Goal: Task Accomplishment & Management: Manage account settings

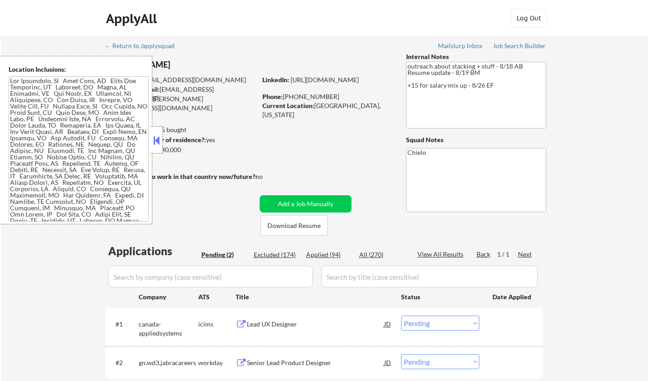
select select ""pending""
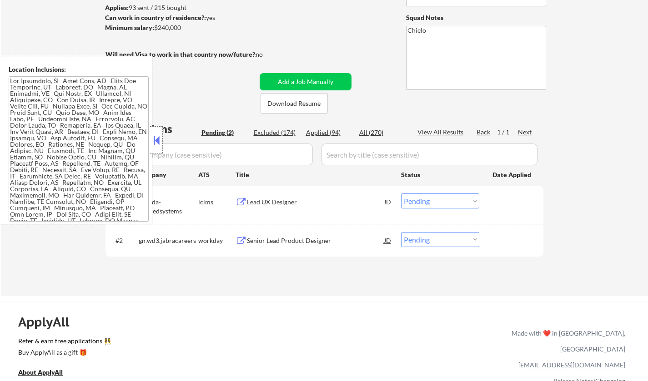
scroll to position [182, 0]
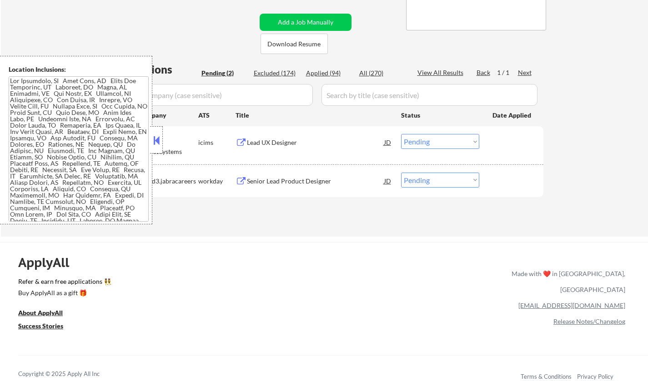
click at [274, 141] on div "Lead UX Designer" at bounding box center [315, 142] width 137 height 9
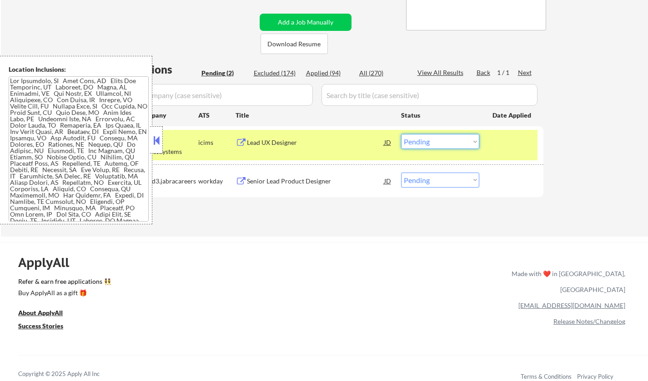
click at [455, 138] on select "Choose an option... Pending Applied Excluded (Questions) Excluded (Expired) Exc…" at bounding box center [440, 141] width 78 height 15
click at [401, 134] on select "Choose an option... Pending Applied Excluded (Questions) Excluded (Expired) Exc…" at bounding box center [440, 141] width 78 height 15
click at [157, 140] on button at bounding box center [156, 141] width 10 height 14
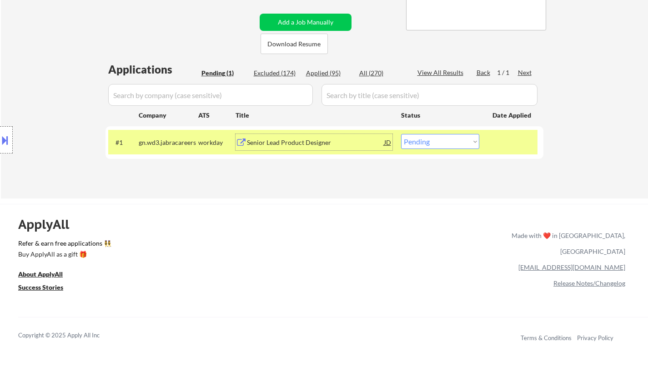
click at [303, 142] on div "Senior Lead Product Designer" at bounding box center [315, 142] width 137 height 9
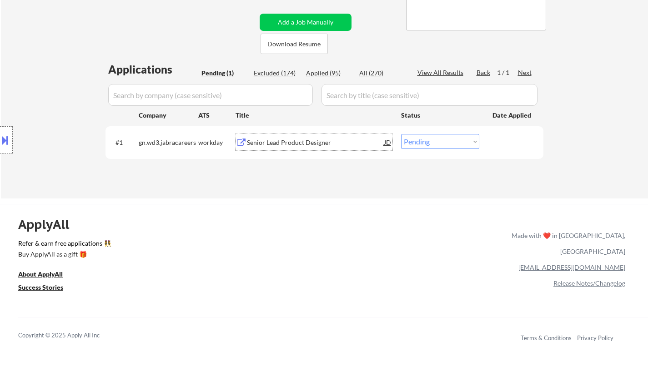
click at [441, 141] on select "Choose an option... Pending Applied Excluded (Questions) Excluded (Expired) Exc…" at bounding box center [440, 141] width 78 height 15
select select ""excluded__bad_match_""
click at [401, 134] on select "Choose an option... Pending Applied Excluded (Questions) Excluded (Expired) Exc…" at bounding box center [440, 141] width 78 height 15
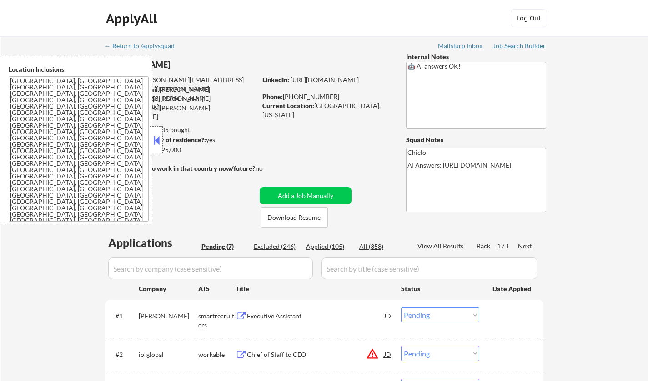
select select ""pending""
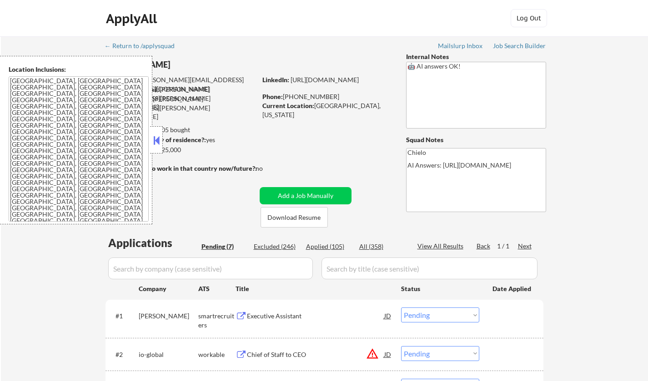
select select ""pending""
click at [154, 143] on button at bounding box center [156, 141] width 10 height 14
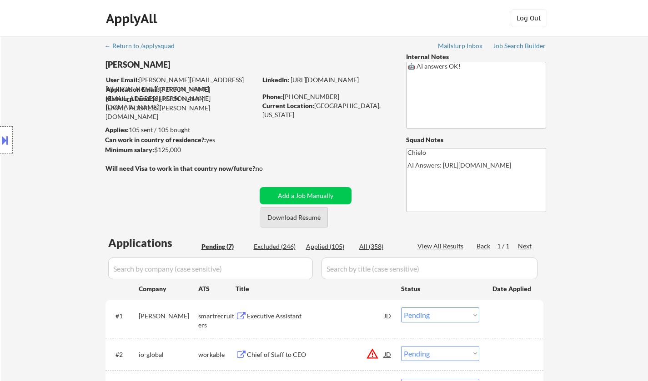
click at [307, 217] on button "Download Resume" at bounding box center [294, 217] width 67 height 20
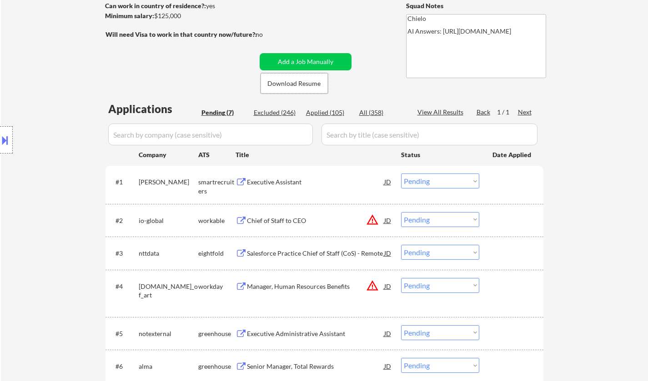
scroll to position [136, 0]
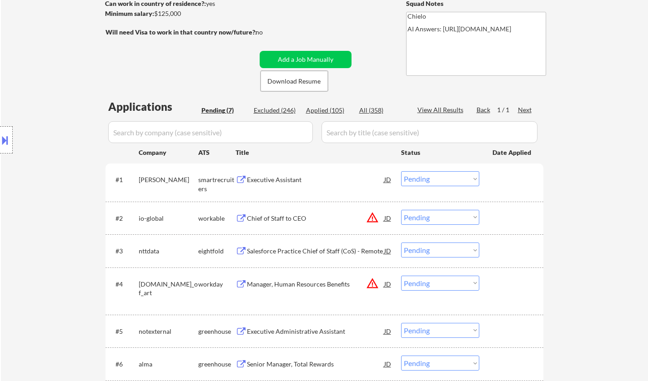
click at [279, 178] on div "Executive Assistant" at bounding box center [315, 180] width 137 height 9
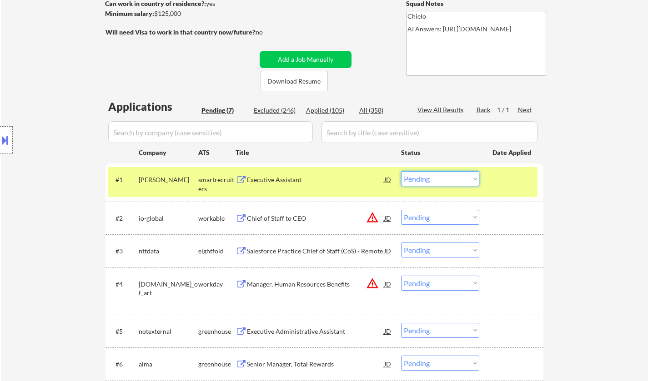
click at [414, 175] on select "Choose an option... Pending Applied Excluded (Questions) Excluded (Expired) Exc…" at bounding box center [440, 178] width 78 height 15
click at [401, 171] on select "Choose an option... Pending Applied Excluded (Questions) Excluded (Expired) Exc…" at bounding box center [440, 178] width 78 height 15
select select ""pending""
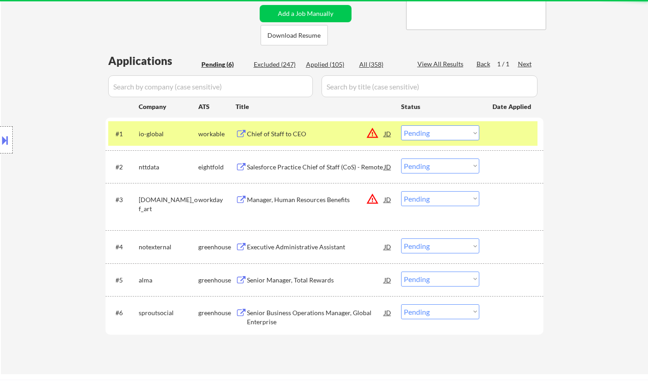
scroll to position [227, 0]
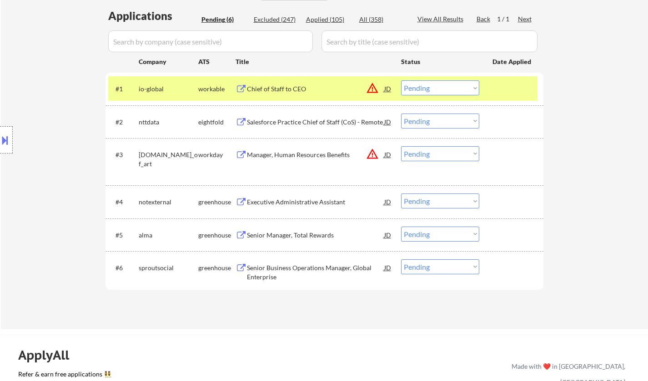
click at [301, 204] on div "Executive Administrative Assistant" at bounding box center [315, 202] width 137 height 9
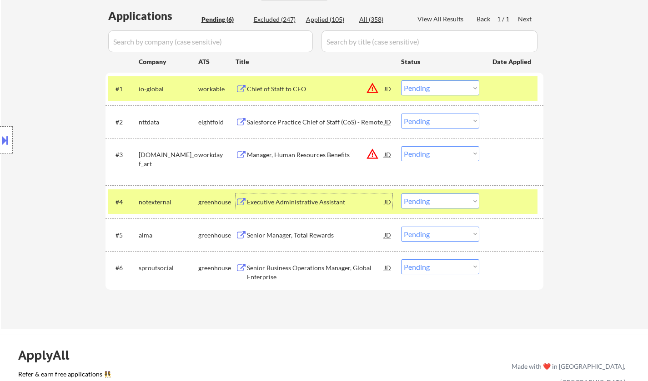
drag, startPoint x: 427, startPoint y: 200, endPoint x: 429, endPoint y: 206, distance: 6.1
click at [427, 200] on select "Choose an option... Pending Applied Excluded (Questions) Excluded (Expired) Exc…" at bounding box center [440, 201] width 78 height 15
click at [401, 194] on select "Choose an option... Pending Applied Excluded (Questions) Excluded (Expired) Exc…" at bounding box center [440, 201] width 78 height 15
select select ""pending""
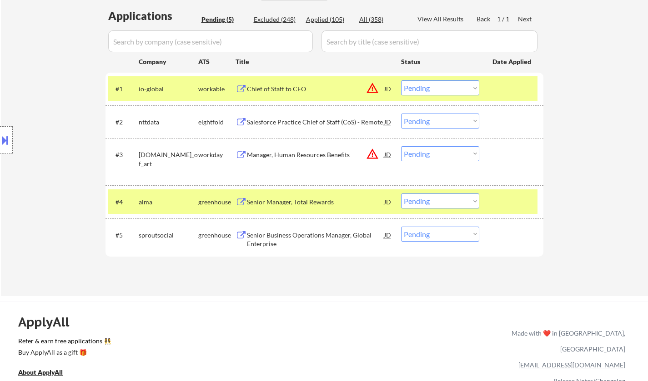
click at [387, 153] on div "JD" at bounding box center [387, 154] width 9 height 16
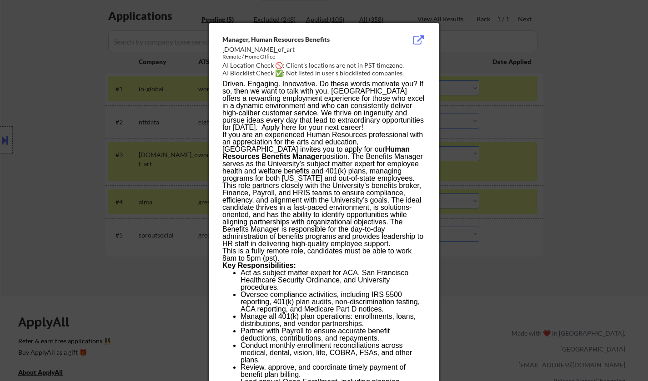
click at [552, 249] on div at bounding box center [324, 190] width 648 height 381
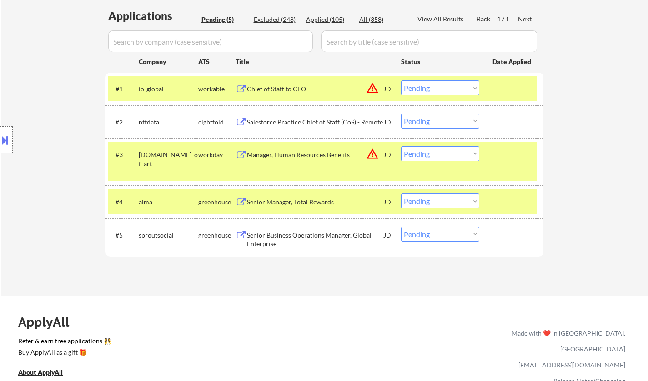
click at [436, 148] on select "Choose an option... Pending Applied Excluded (Questions) Excluded (Expired) Exc…" at bounding box center [440, 153] width 78 height 15
click at [401, 146] on select "Choose an option... Pending Applied Excluded (Questions) Excluded (Expired) Exc…" at bounding box center [440, 153] width 78 height 15
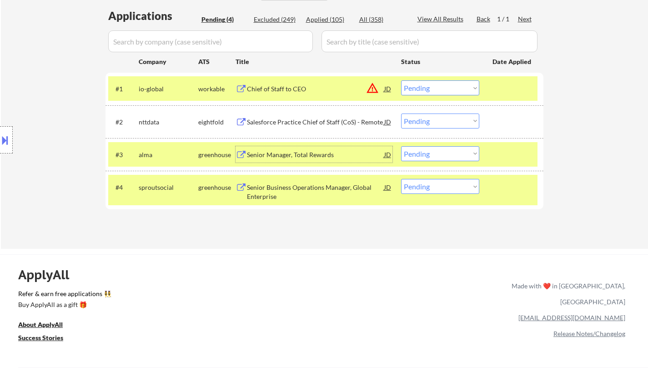
click at [292, 154] on div "Senior Manager, Total Rewards" at bounding box center [315, 155] width 137 height 9
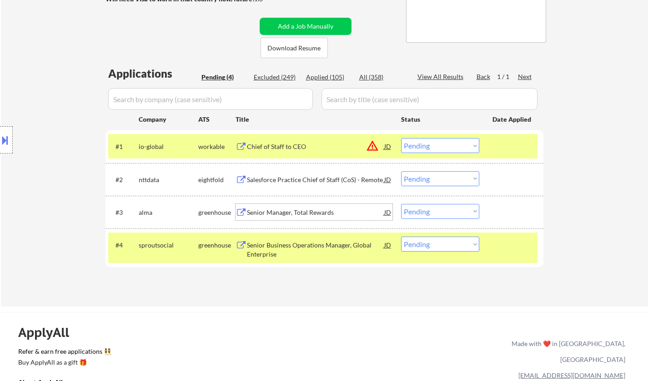
scroll to position [273, 0]
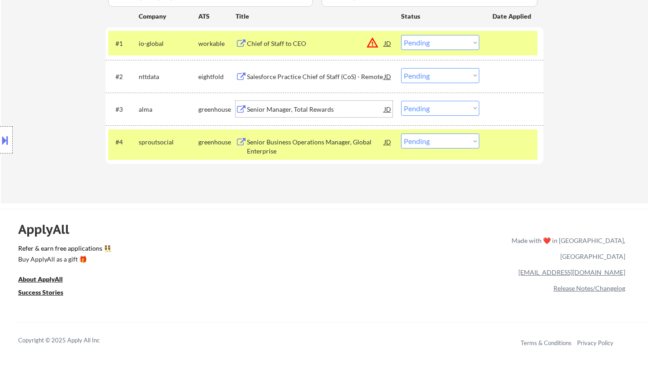
drag, startPoint x: 451, startPoint y: 105, endPoint x: 451, endPoint y: 111, distance: 6.4
click at [451, 105] on select "Choose an option... Pending Applied Excluded (Questions) Excluded (Expired) Exc…" at bounding box center [440, 108] width 78 height 15
click at [401, 101] on select "Choose an option... Pending Applied Excluded (Questions) Excluded (Expired) Exc…" at bounding box center [440, 108] width 78 height 15
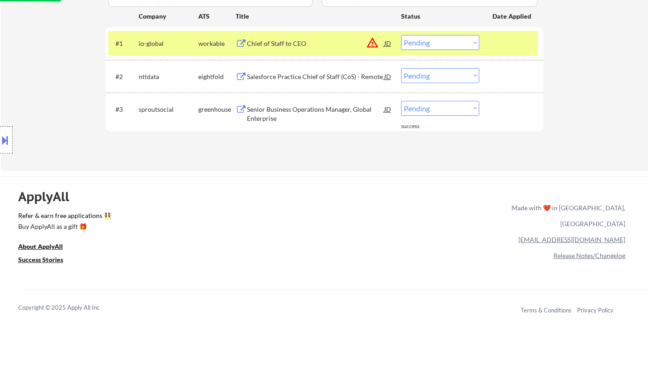
click at [300, 117] on div "Senior Business Operations Manager, Global Enterprise" at bounding box center [315, 114] width 137 height 18
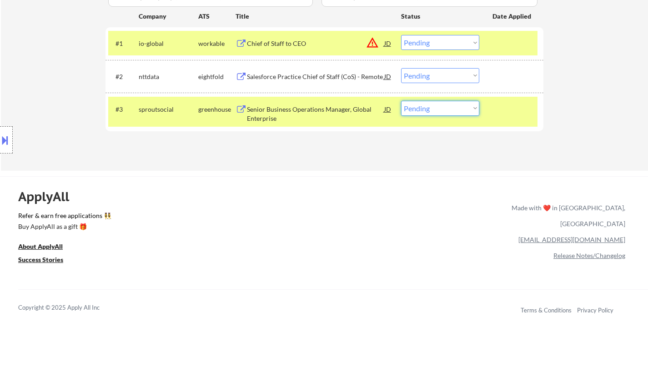
click at [421, 106] on select "Choose an option... Pending Applied Excluded (Questions) Excluded (Expired) Exc…" at bounding box center [440, 108] width 78 height 15
select select ""applied""
click at [401, 101] on select "Choose an option... Pending Applied Excluded (Questions) Excluded (Expired) Exc…" at bounding box center [440, 108] width 78 height 15
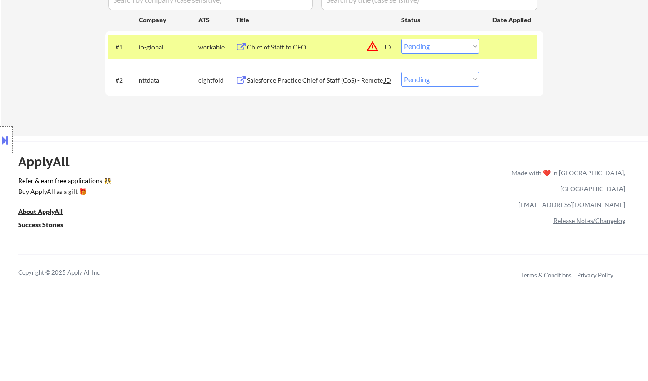
scroll to position [136, 0]
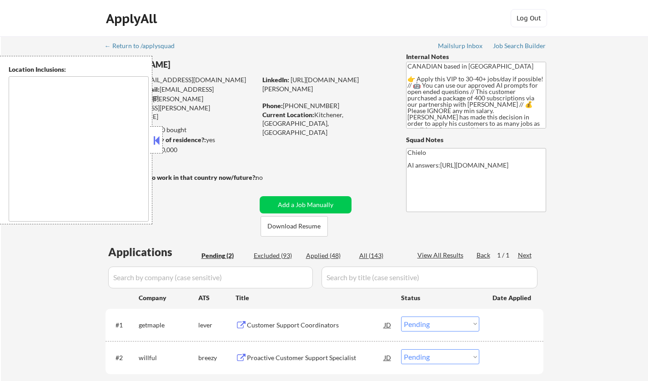
select select ""pending""
click at [157, 140] on button at bounding box center [156, 141] width 10 height 14
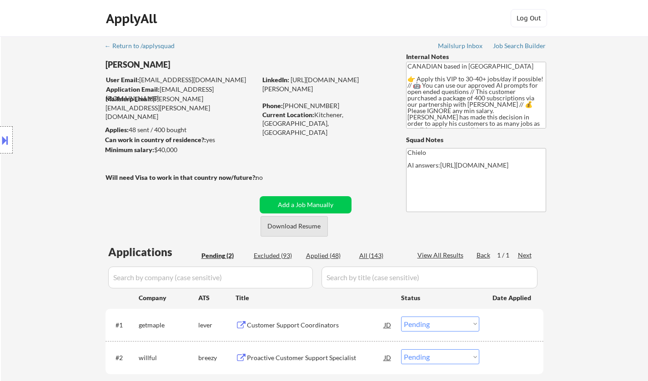
click at [292, 226] on button "Download Resume" at bounding box center [294, 226] width 67 height 20
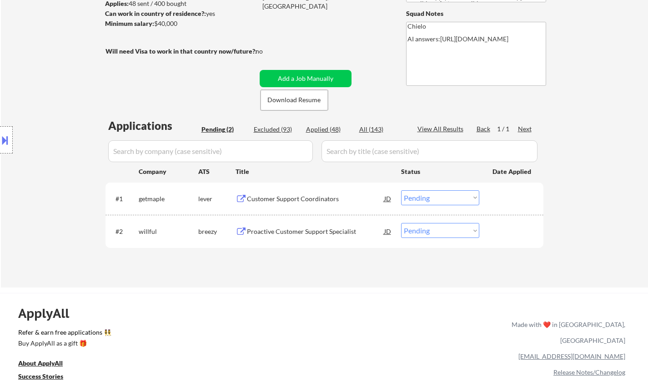
scroll to position [227, 0]
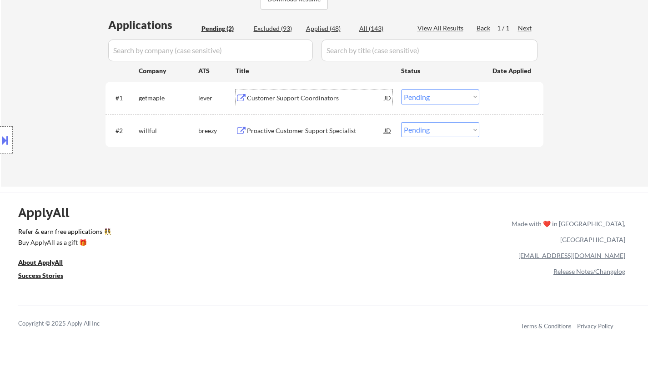
click at [271, 92] on div "Customer Support Coordinators" at bounding box center [315, 98] width 137 height 16
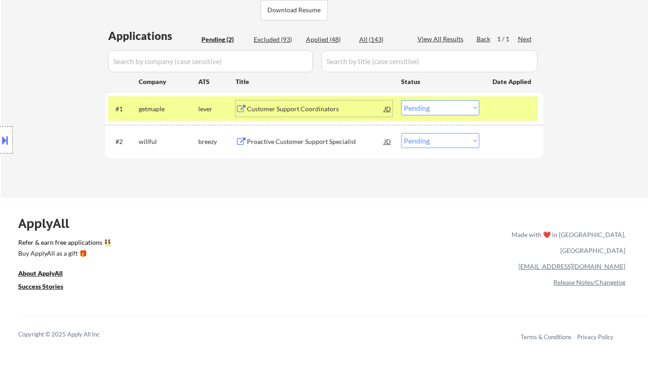
scroll to position [273, 0]
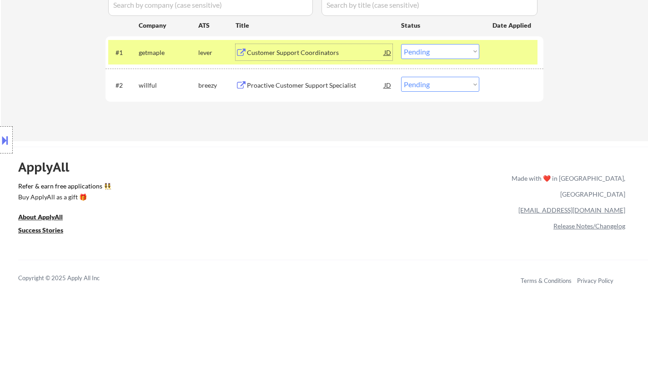
click at [434, 48] on select "Choose an option... Pending Applied Excluded (Questions) Excluded (Expired) Exc…" at bounding box center [440, 51] width 78 height 15
click at [401, 44] on select "Choose an option... Pending Applied Excluded (Questions) Excluded (Expired) Exc…" at bounding box center [440, 51] width 78 height 15
click at [293, 84] on div "Proactive Customer Support Specialist" at bounding box center [315, 85] width 137 height 9
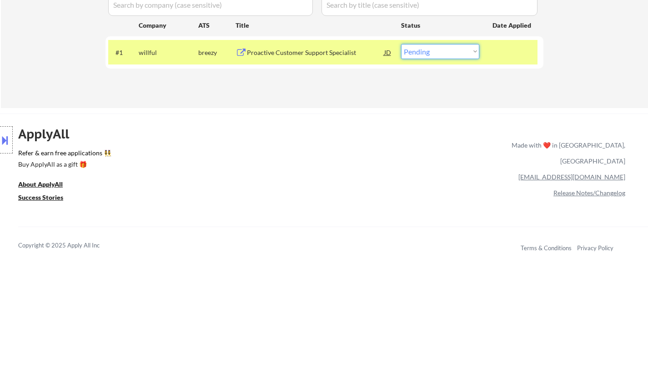
click at [449, 58] on select "Choose an option... Pending Applied Excluded (Questions) Excluded (Expired) Exc…" at bounding box center [440, 51] width 78 height 15
select select ""applied""
click at [401, 44] on select "Choose an option... Pending Applied Excluded (Questions) Excluded (Expired) Exc…" at bounding box center [440, 51] width 78 height 15
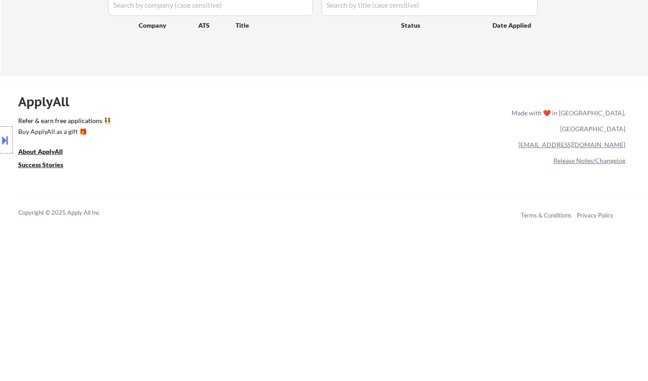
scroll to position [136, 0]
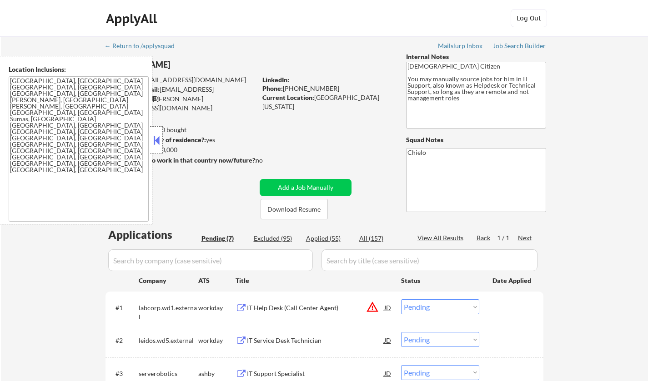
select select ""pending""
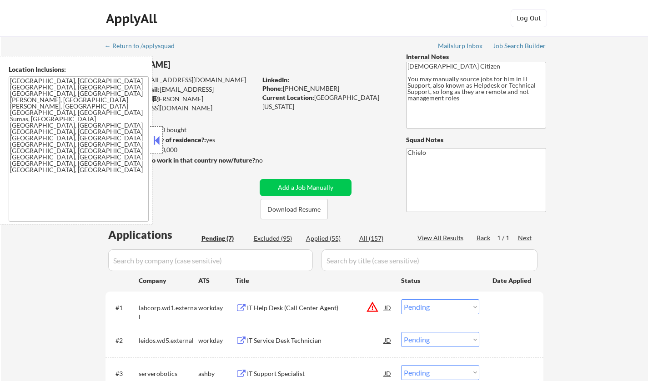
select select ""pending""
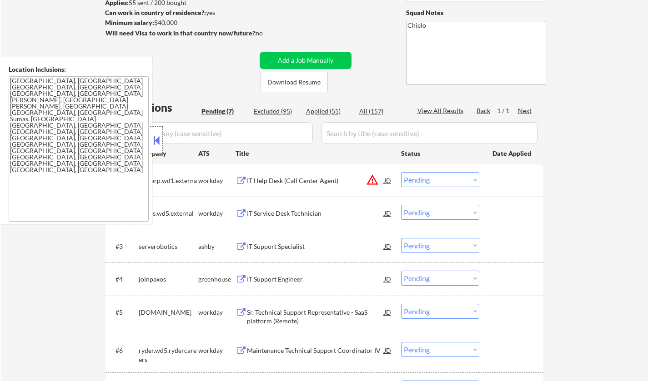
scroll to position [182, 0]
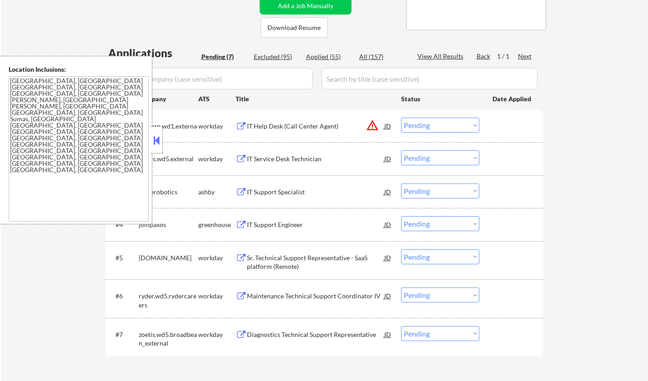
click at [150, 144] on div at bounding box center [156, 139] width 13 height 27
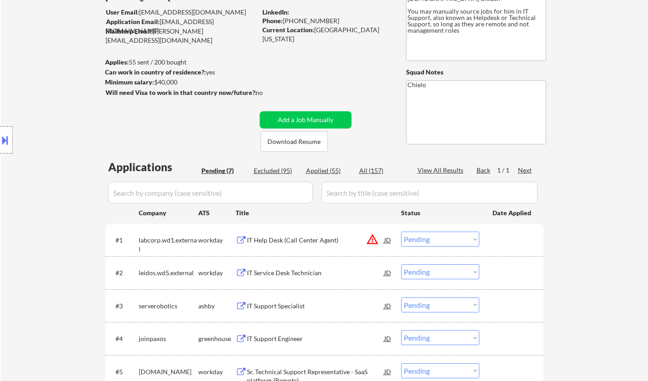
scroll to position [136, 0]
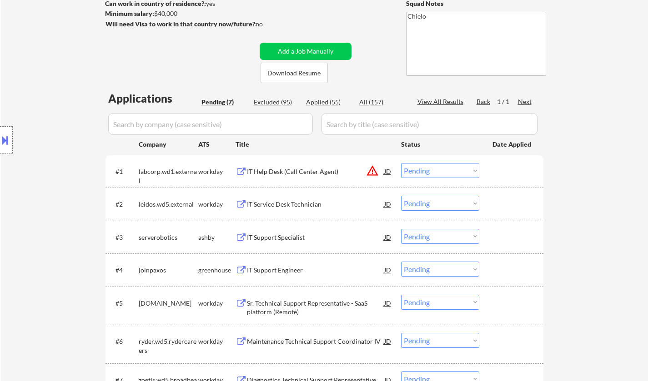
click at [281, 234] on div "IT Support Specialist" at bounding box center [315, 237] width 137 height 9
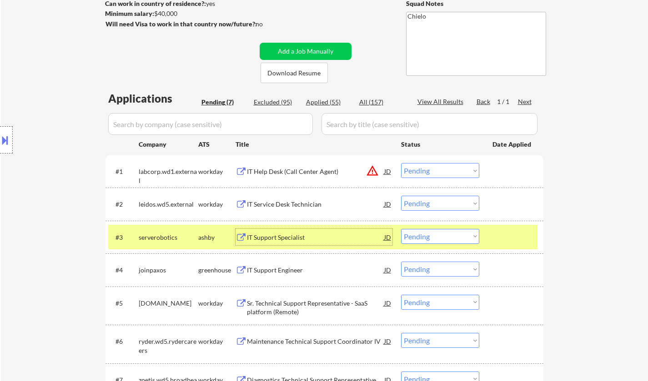
scroll to position [182, 0]
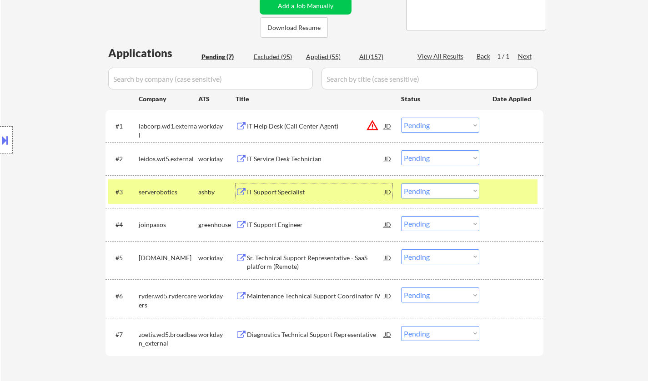
click at [421, 192] on select "Choose an option... Pending Applied Excluded (Questions) Excluded (Expired) Exc…" at bounding box center [440, 191] width 78 height 15
click at [401, 184] on select "Choose an option... Pending Applied Excluded (Questions) Excluded (Expired) Exc…" at bounding box center [440, 191] width 78 height 15
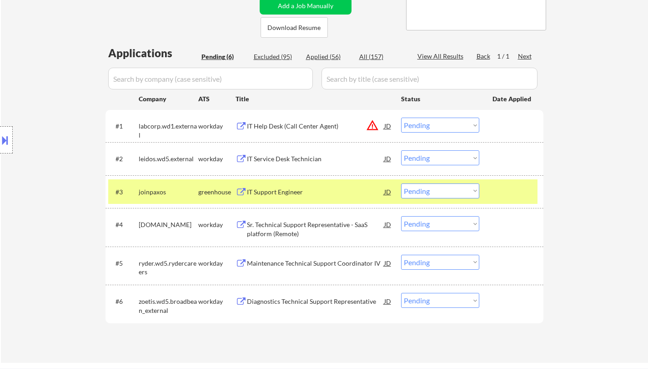
click at [272, 190] on div "IT Support Engineer" at bounding box center [315, 192] width 137 height 9
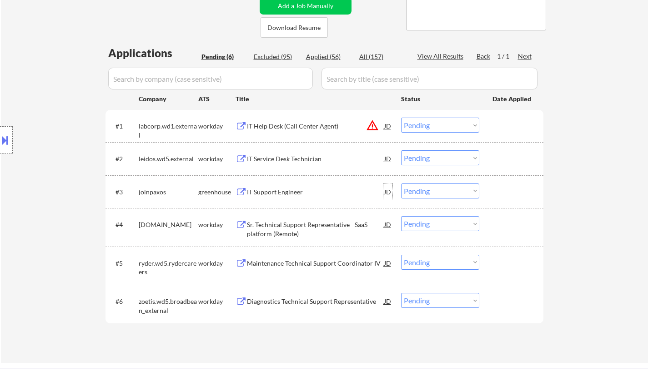
click at [386, 190] on div "JD" at bounding box center [387, 192] width 9 height 16
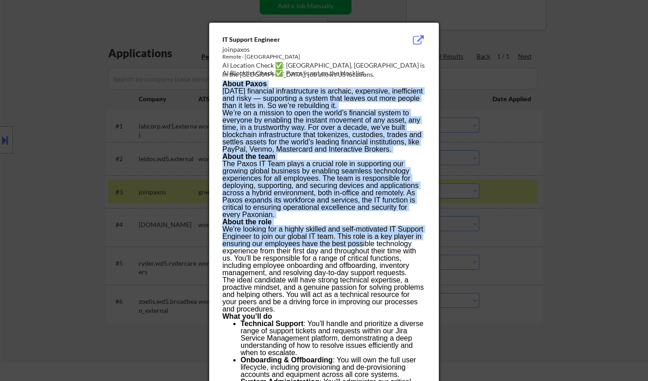
drag, startPoint x: 220, startPoint y: 36, endPoint x: 345, endPoint y: 235, distance: 234.8
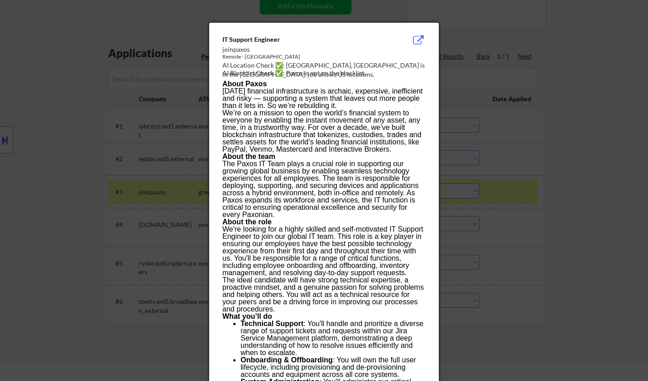
click at [224, 38] on div "IT Support Engineer" at bounding box center [300, 39] width 157 height 9
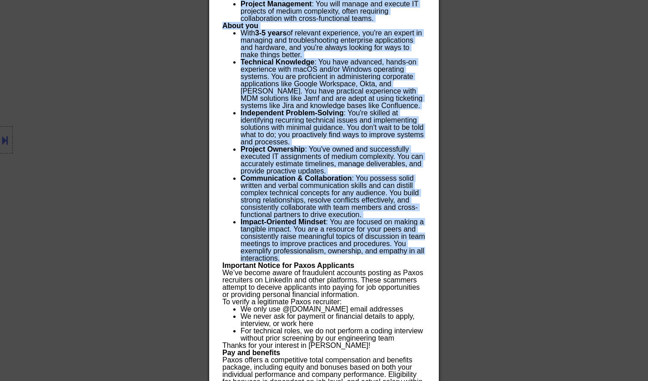
scroll to position [770, 0]
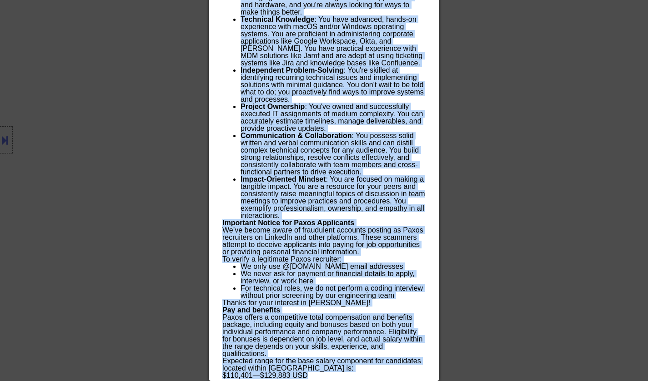
drag, startPoint x: 222, startPoint y: 39, endPoint x: 363, endPoint y: 373, distance: 362.7
copy div "IT Support Engineer joinpaxos Remote - United States AI Location Check ✅: Kyle,…"
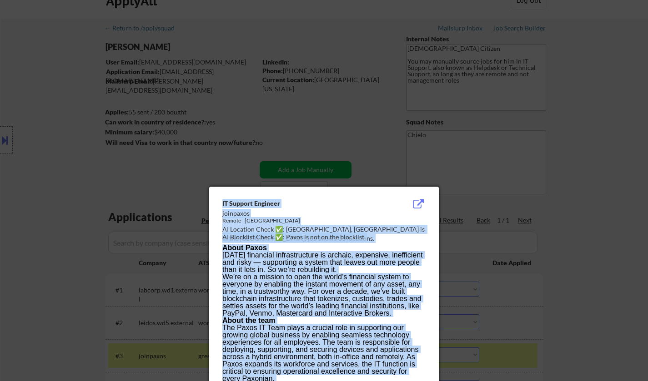
scroll to position [0, 0]
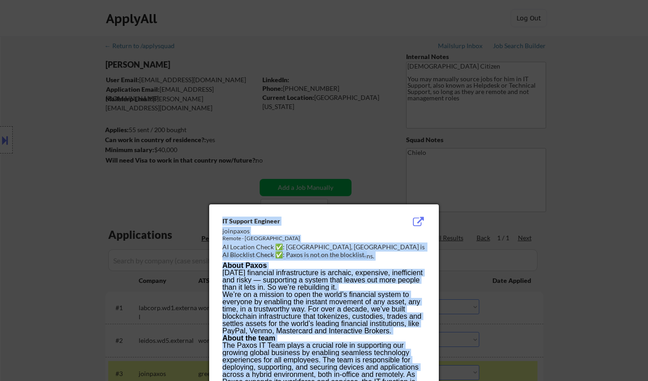
click at [297, 227] on div "joinpaxos" at bounding box center [300, 231] width 157 height 9
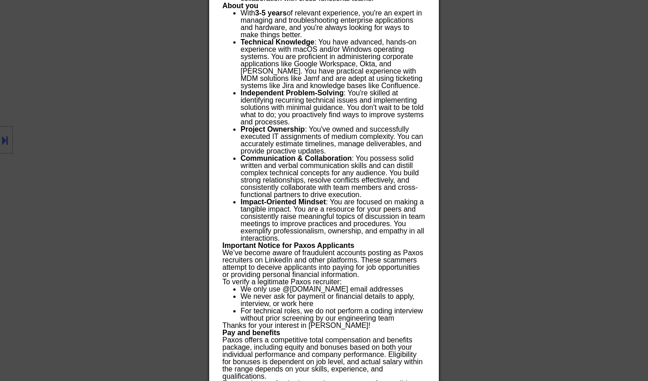
scroll to position [770, 0]
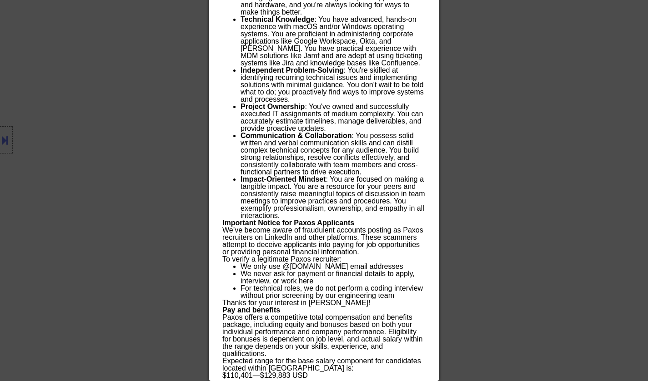
click at [598, 196] on div at bounding box center [324, 190] width 648 height 381
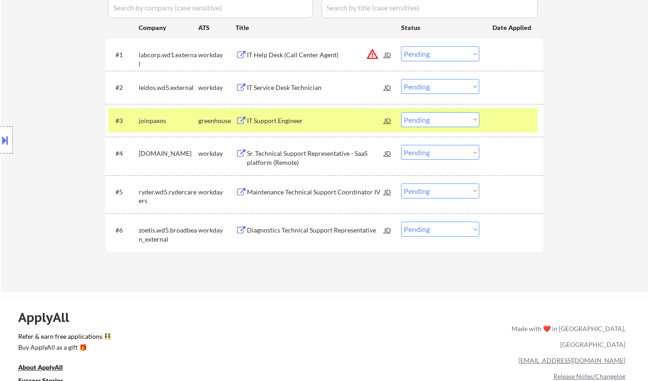
scroll to position [221, 0]
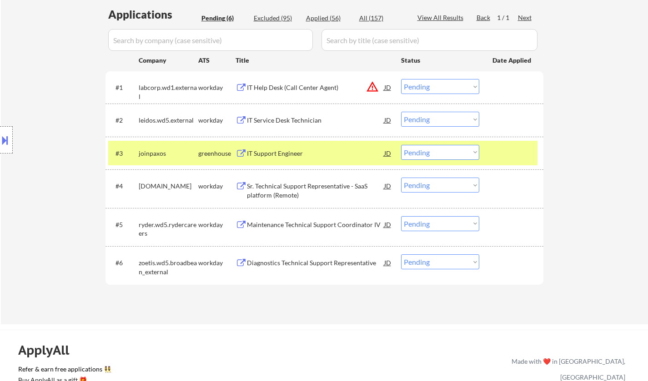
click at [444, 155] on select "Choose an option... Pending Applied Excluded (Questions) Excluded (Expired) Exc…" at bounding box center [440, 152] width 78 height 15
click at [401, 145] on select "Choose an option... Pending Applied Excluded (Questions) Excluded (Expired) Exc…" at bounding box center [440, 152] width 78 height 15
select select ""pending""
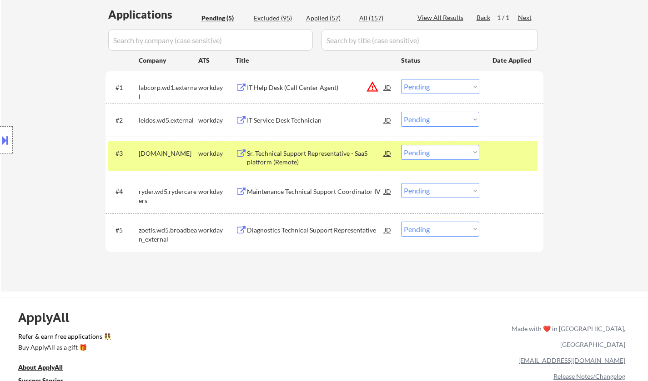
click at [291, 119] on div "IT Service Desk Technician" at bounding box center [315, 120] width 137 height 9
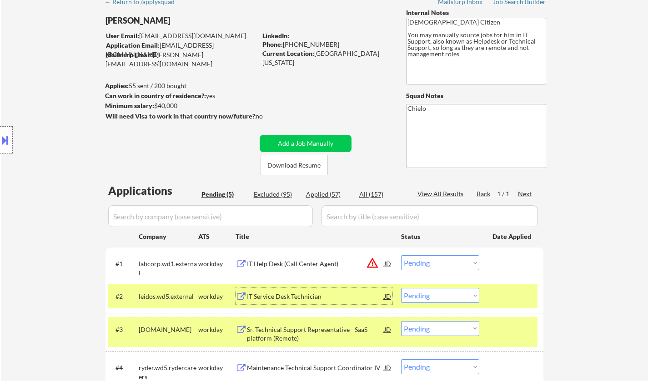
scroll to position [227, 0]
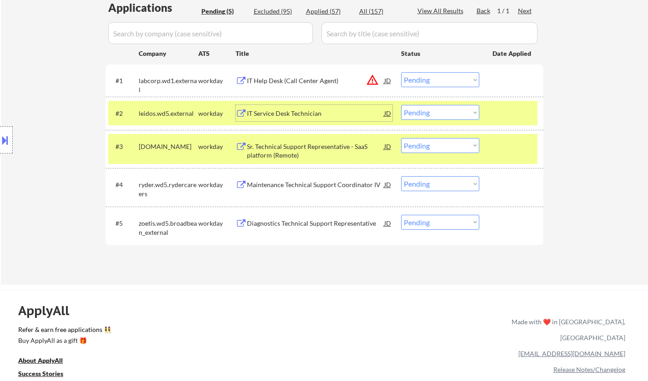
drag, startPoint x: 437, startPoint y: 111, endPoint x: 443, endPoint y: 117, distance: 8.0
click at [437, 111] on select "Choose an option... Pending Applied Excluded (Questions) Excluded (Expired) Exc…" at bounding box center [440, 112] width 78 height 15
click at [401, 105] on select "Choose an option... Pending Applied Excluded (Questions) Excluded (Expired) Exc…" at bounding box center [440, 112] width 78 height 15
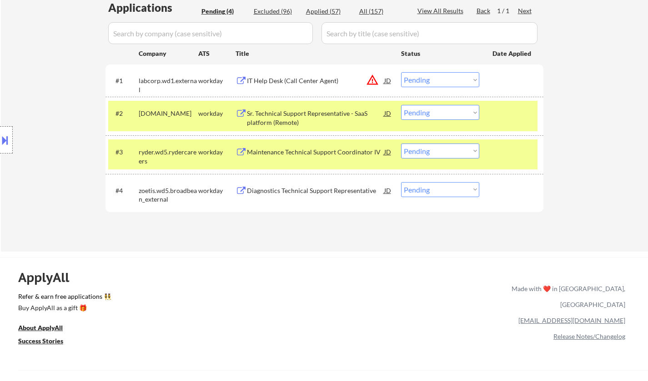
click at [315, 114] on div "Sr. Technical Support Representative - SaaS platform (Remote)" at bounding box center [315, 118] width 137 height 18
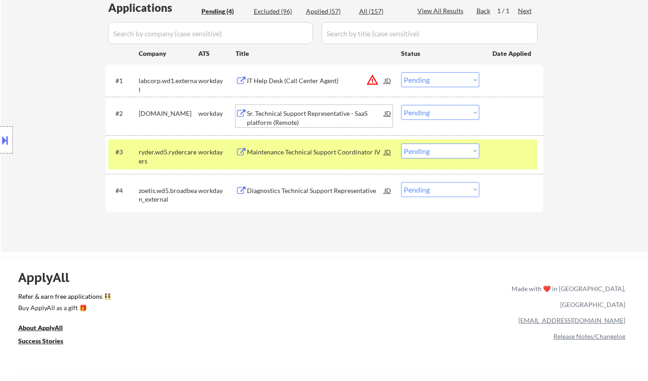
click at [429, 115] on select "Choose an option... Pending Applied Excluded (Questions) Excluded (Expired) Exc…" at bounding box center [440, 112] width 78 height 15
click at [401, 105] on select "Choose an option... Pending Applied Excluded (Questions) Excluded (Expired) Exc…" at bounding box center [440, 112] width 78 height 15
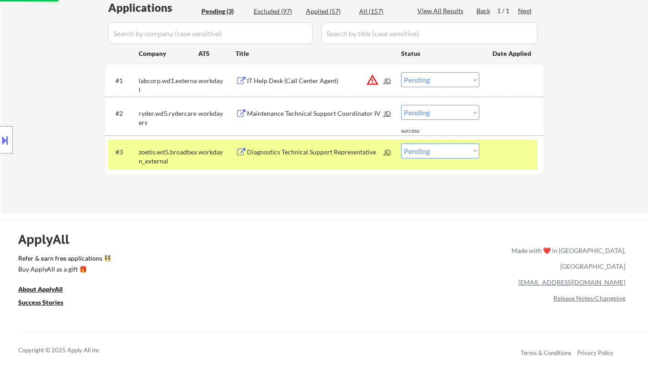
click at [363, 120] on div "Maintenance Technical Support Coordinator IV" at bounding box center [315, 113] width 137 height 16
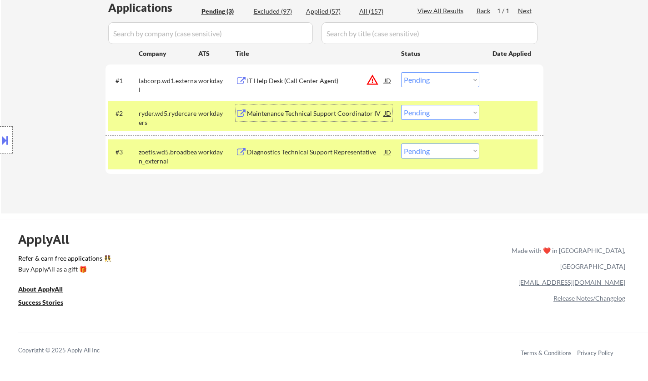
drag, startPoint x: 421, startPoint y: 113, endPoint x: 425, endPoint y: 117, distance: 5.1
click at [421, 113] on select "Choose an option... Pending Applied Excluded (Questions) Excluded (Expired) Exc…" at bounding box center [440, 112] width 78 height 15
click at [401, 105] on select "Choose an option... Pending Applied Excluded (Questions) Excluded (Expired) Exc…" at bounding box center [440, 112] width 78 height 15
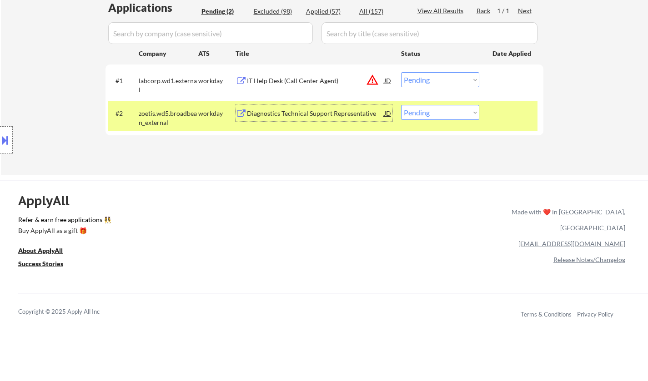
click at [303, 115] on div "Diagnostics Technical Support Representative" at bounding box center [315, 113] width 137 height 9
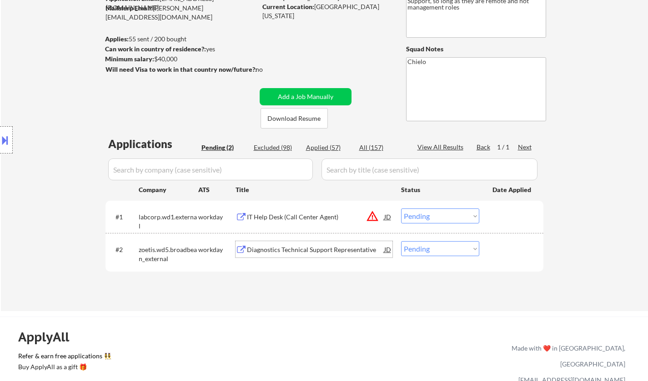
scroll to position [45, 0]
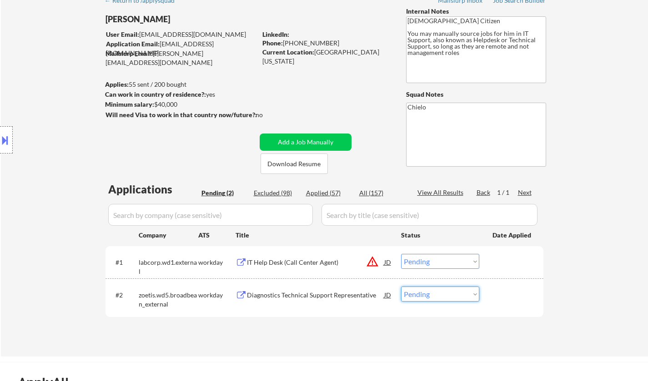
click at [441, 298] on select "Choose an option... Pending Applied Excluded (Questions) Excluded (Expired) Exc…" at bounding box center [440, 294] width 78 height 15
select select ""applied""
click at [401, 287] on select "Choose an option... Pending Applied Excluded (Questions) Excluded (Expired) Exc…" at bounding box center [440, 294] width 78 height 15
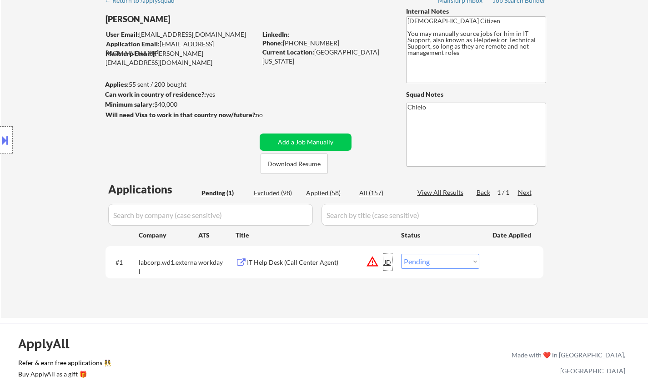
click at [389, 263] on div "JD" at bounding box center [387, 262] width 9 height 16
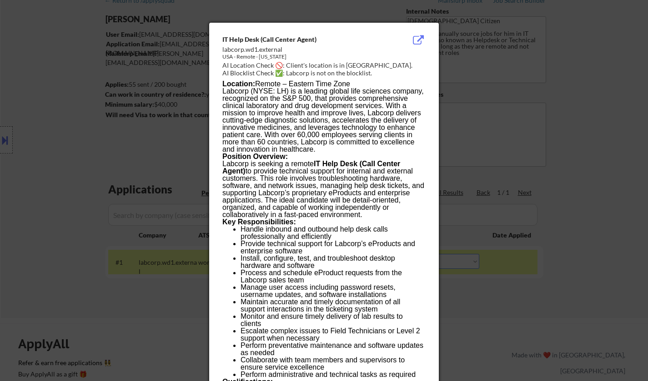
click at [609, 301] on div at bounding box center [324, 190] width 648 height 381
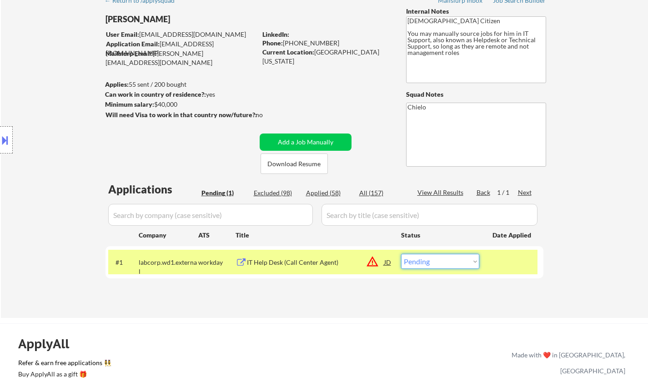
drag, startPoint x: 445, startPoint y: 268, endPoint x: 457, endPoint y: 288, distance: 24.1
click at [445, 268] on select "Choose an option... Pending Applied Excluded (Questions) Excluded (Expired) Exc…" at bounding box center [440, 261] width 78 height 15
select select ""excluded__location_""
click at [401, 254] on select "Choose an option... Pending Applied Excluded (Questions) Excluded (Expired) Exc…" at bounding box center [440, 261] width 78 height 15
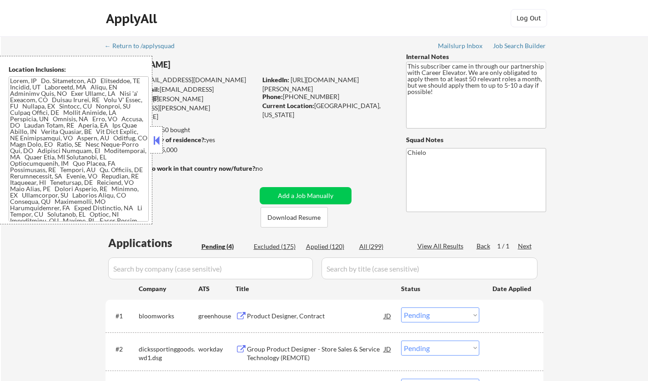
select select ""pending""
click at [156, 136] on button at bounding box center [156, 141] width 10 height 14
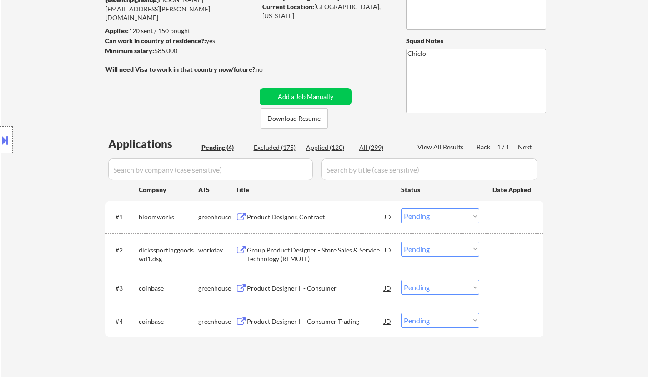
scroll to position [91, 0]
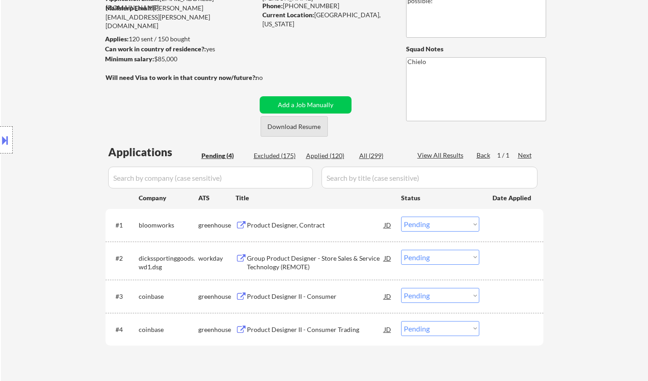
click at [291, 125] on button "Download Resume" at bounding box center [294, 126] width 67 height 20
click at [280, 229] on div "Product Designer, Contract" at bounding box center [315, 225] width 137 height 9
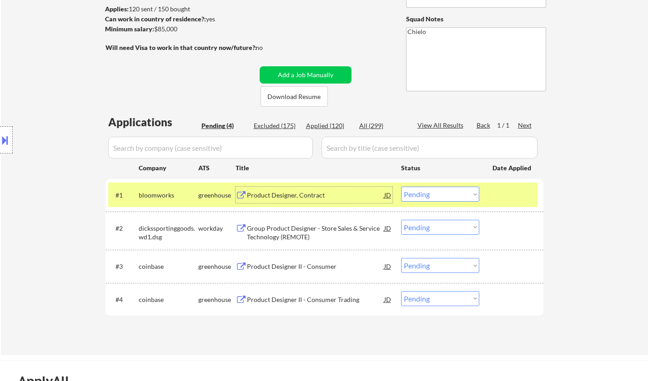
scroll to position [136, 0]
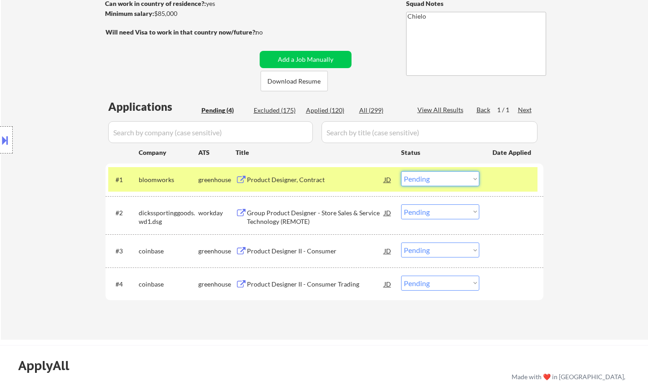
click at [447, 172] on select "Choose an option... Pending Applied Excluded (Questions) Excluded (Expired) Exc…" at bounding box center [440, 178] width 78 height 15
click at [401, 171] on select "Choose an option... Pending Applied Excluded (Questions) Excluded (Expired) Exc…" at bounding box center [440, 178] width 78 height 15
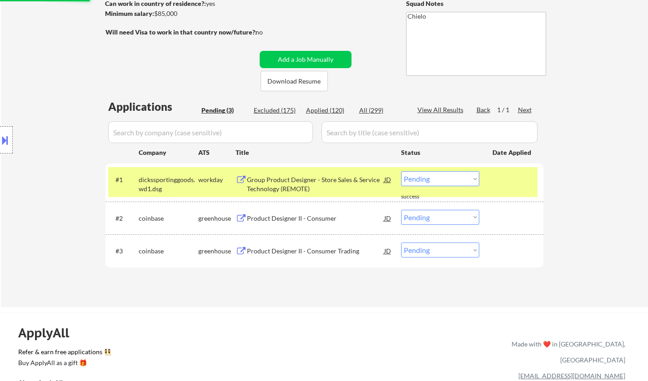
click at [276, 176] on div "Group Product Designer - Store Sales & Service Technology (REMOTE)" at bounding box center [315, 185] width 137 height 18
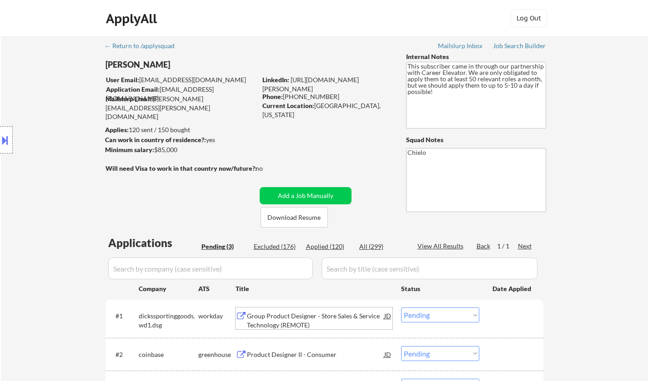
scroll to position [91, 0]
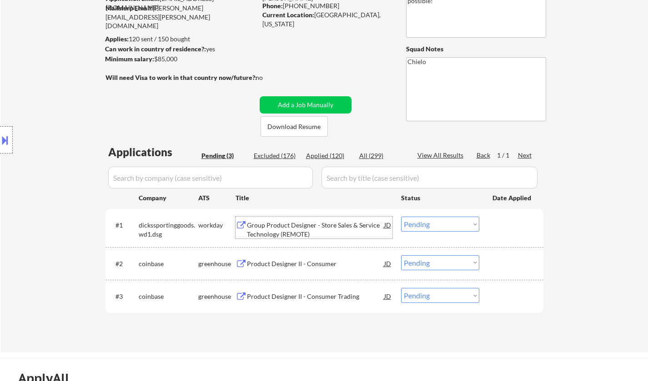
click at [447, 226] on select "Choose an option... Pending Applied Excluded (Questions) Excluded (Expired) Exc…" at bounding box center [440, 224] width 78 height 15
click at [401, 217] on select "Choose an option... Pending Applied Excluded (Questions) Excluded (Expired) Exc…" at bounding box center [440, 224] width 78 height 15
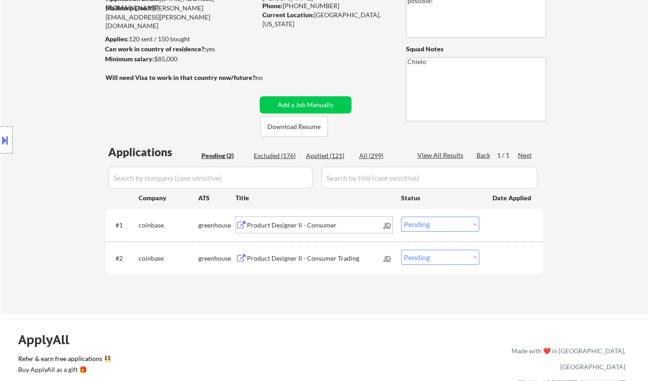
click at [322, 225] on div "Product Designer II - Consumer" at bounding box center [315, 225] width 137 height 9
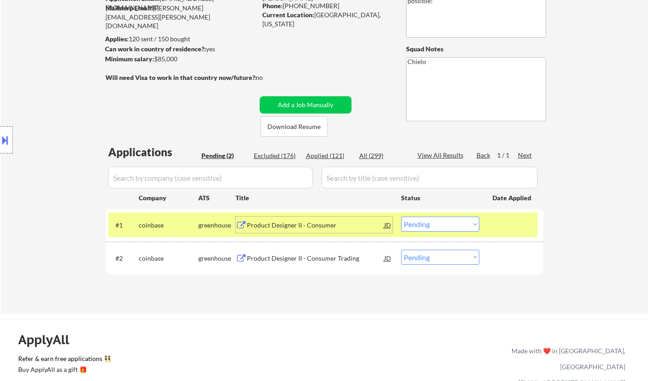
click at [449, 221] on select "Choose an option... Pending Applied Excluded (Questions) Excluded (Expired) Exc…" at bounding box center [440, 224] width 78 height 15
click at [401, 217] on select "Choose an option... Pending Applied Excluded (Questions) Excluded (Expired) Exc…" at bounding box center [440, 224] width 78 height 15
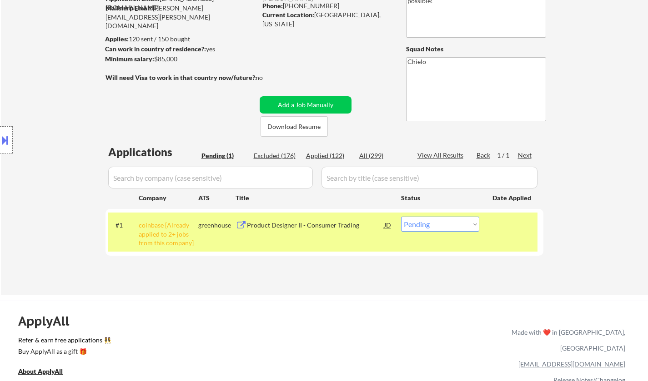
click at [209, 123] on div "← Return to /applysquad Mailslurp Inbox Job Search Builder Jeremy Fultineer Use…" at bounding box center [325, 116] width 454 height 343
click at [458, 220] on select "Choose an option... Pending Applied Excluded (Questions) Excluded (Expired) Exc…" at bounding box center [440, 224] width 78 height 15
select select ""excluded__other_""
click at [401, 217] on select "Choose an option... Pending Applied Excluded (Questions) Excluded (Expired) Exc…" at bounding box center [440, 224] width 78 height 15
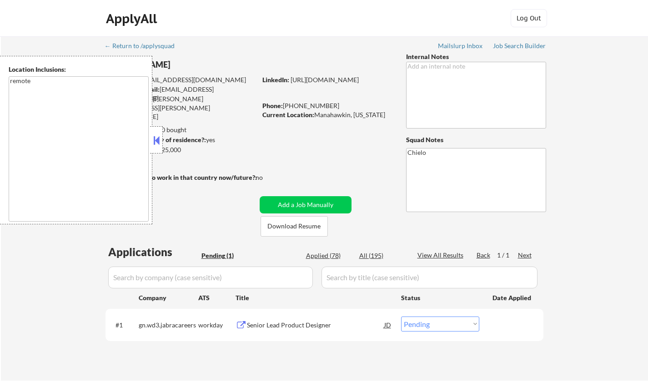
select select ""pending""
click at [151, 137] on button at bounding box center [156, 141] width 10 height 14
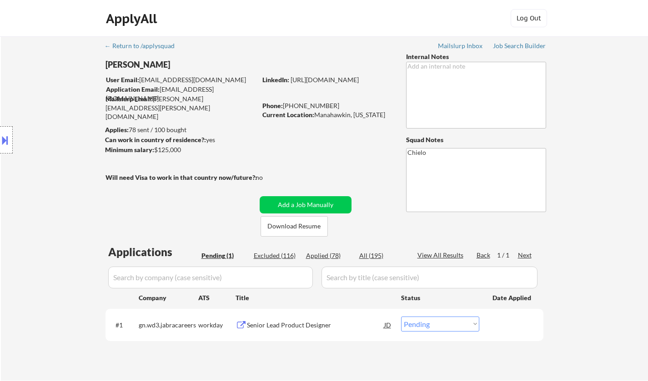
scroll to position [91, 0]
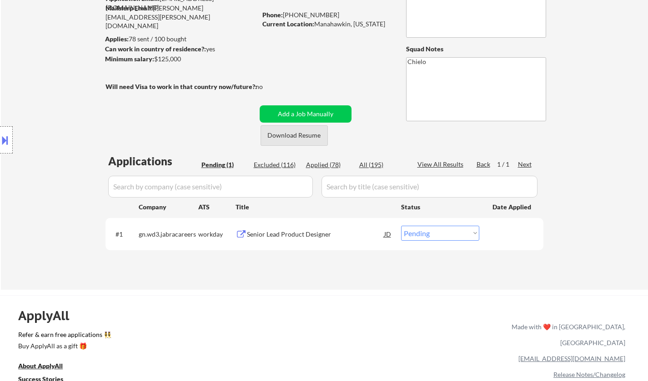
drag, startPoint x: 293, startPoint y: 139, endPoint x: 272, endPoint y: 46, distance: 94.7
click at [293, 138] on button "Download Resume" at bounding box center [294, 135] width 67 height 20
click at [286, 235] on div "Senior Lead Product Designer" at bounding box center [315, 234] width 137 height 9
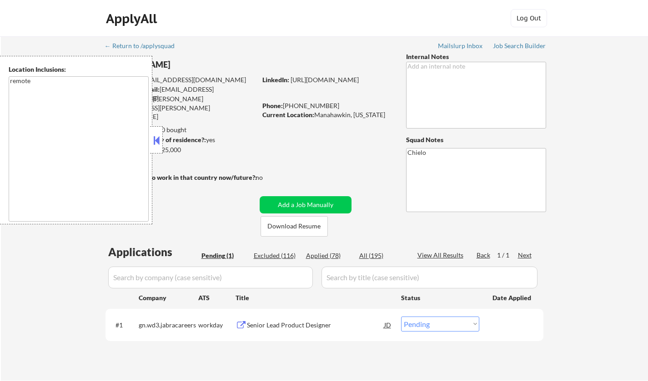
drag, startPoint x: 161, startPoint y: 137, endPoint x: 158, endPoint y: 124, distance: 13.2
click at [158, 135] on div at bounding box center [156, 139] width 13 height 27
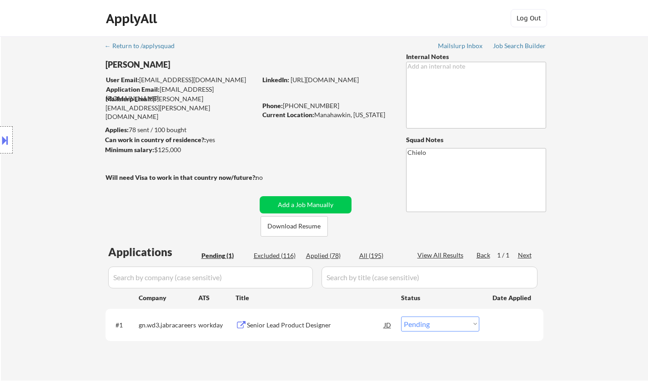
click at [443, 326] on select "Choose an option... Pending Applied Excluded (Questions) Excluded (Expired) Exc…" at bounding box center [440, 324] width 78 height 15
select select ""applied""
click at [401, 317] on select "Choose an option... Pending Applied Excluded (Questions) Excluded (Expired) Exc…" at bounding box center [440, 324] width 78 height 15
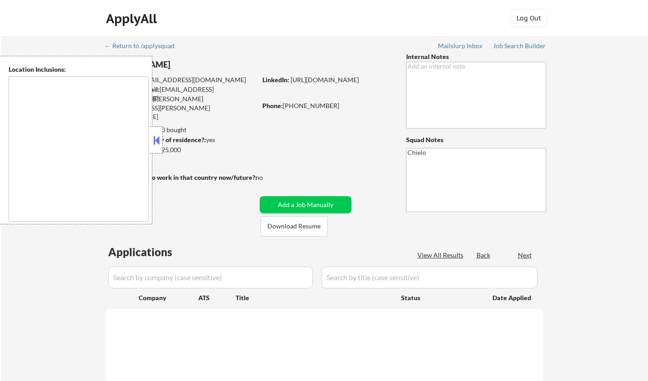
type textarea "remote"
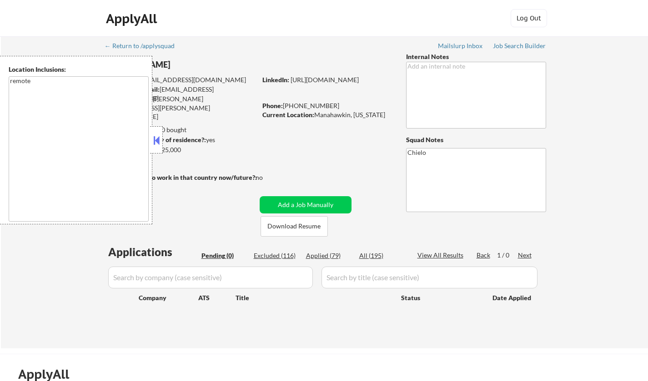
click at [154, 135] on button at bounding box center [156, 141] width 10 height 14
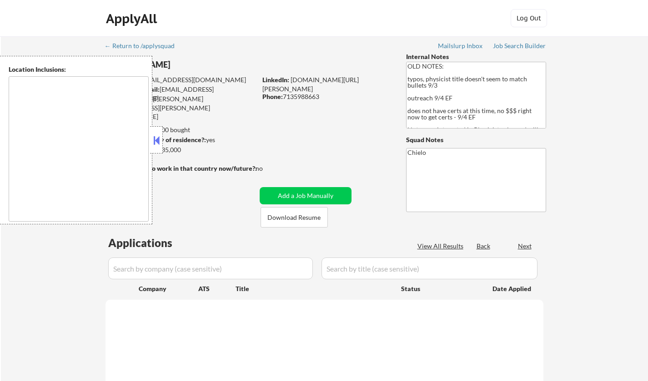
type textarea "[GEOGRAPHIC_DATA], [GEOGRAPHIC_DATA] [GEOGRAPHIC_DATA], [GEOGRAPHIC_DATA] [GEOG…"
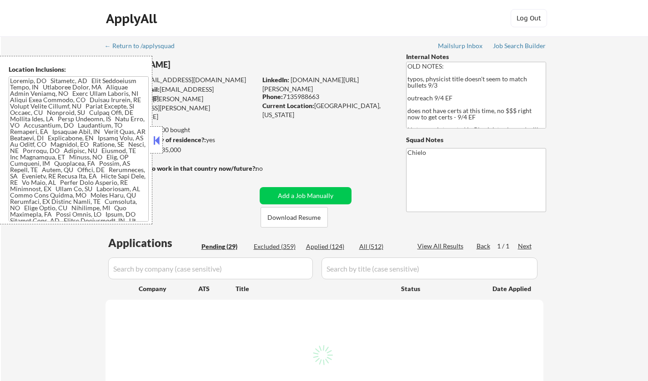
select select ""pending""
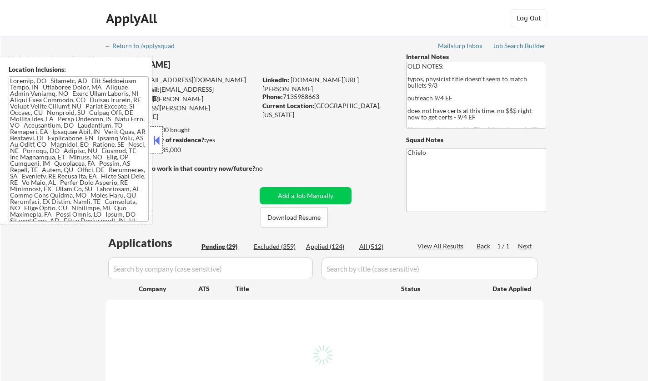
select select ""pending""
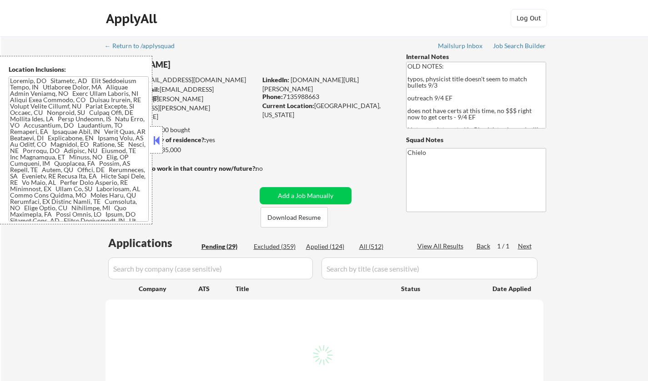
select select ""pending""
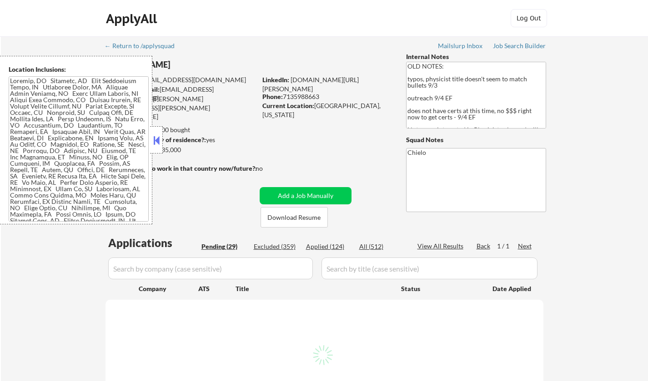
select select ""pending""
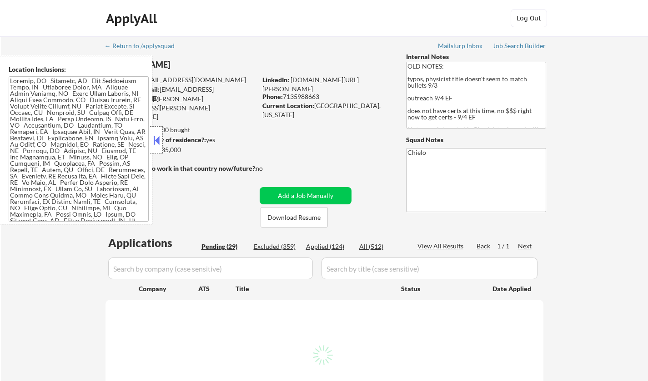
select select ""pending""
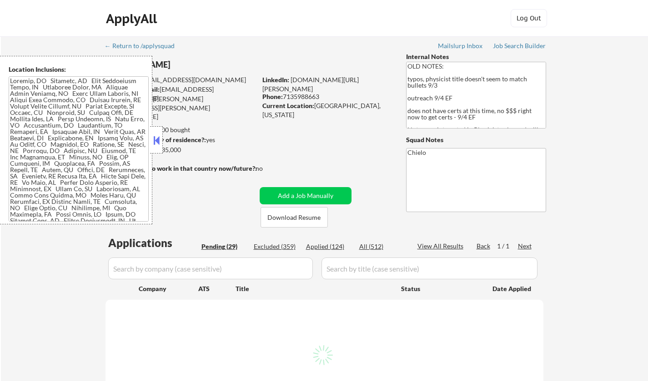
select select ""pending""
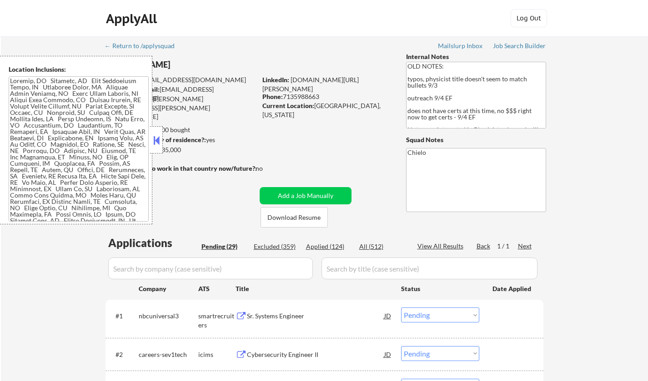
click at [161, 136] on div at bounding box center [156, 139] width 13 height 27
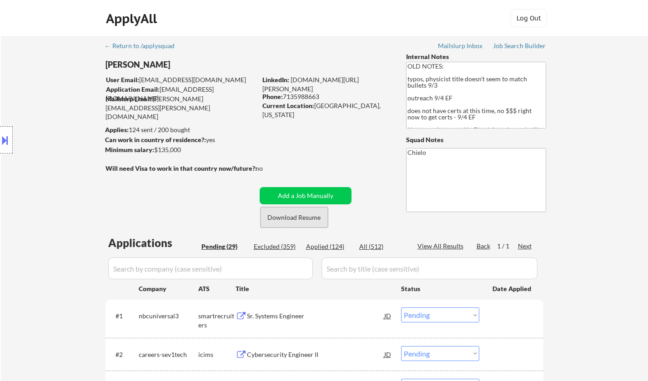
click at [289, 215] on button "Download Resume" at bounding box center [294, 217] width 67 height 20
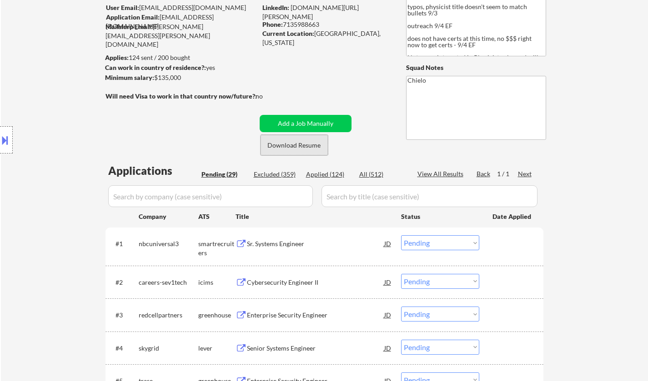
scroll to position [136, 0]
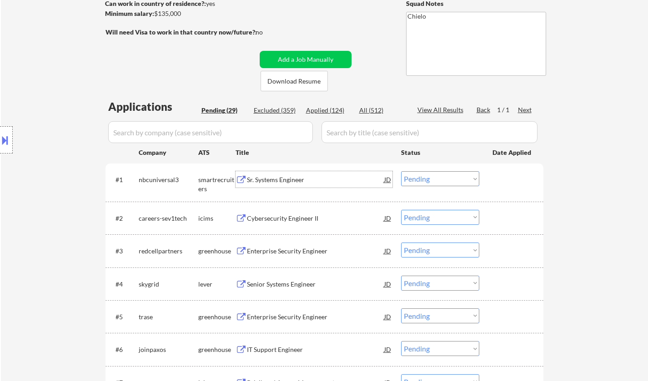
click at [276, 181] on div "Sr. Systems Engineer" at bounding box center [315, 180] width 137 height 9
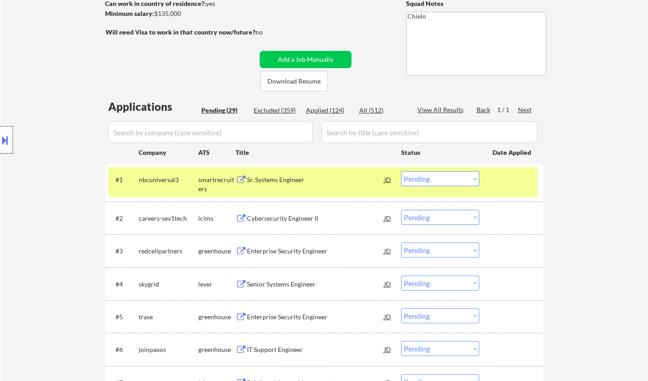
click at [7, 153] on div at bounding box center [6, 139] width 13 height 27
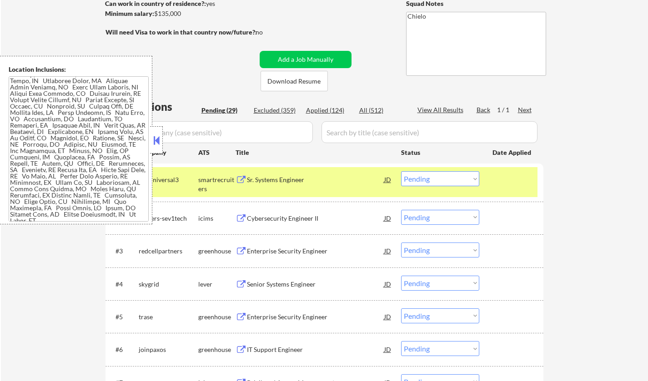
scroll to position [10, 0]
click at [156, 142] on button at bounding box center [156, 141] width 10 height 14
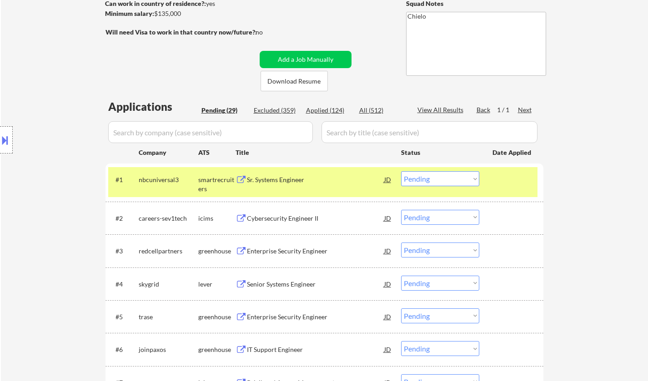
click at [148, 142] on div "Location Inclusions:" at bounding box center [81, 140] width 163 height 169
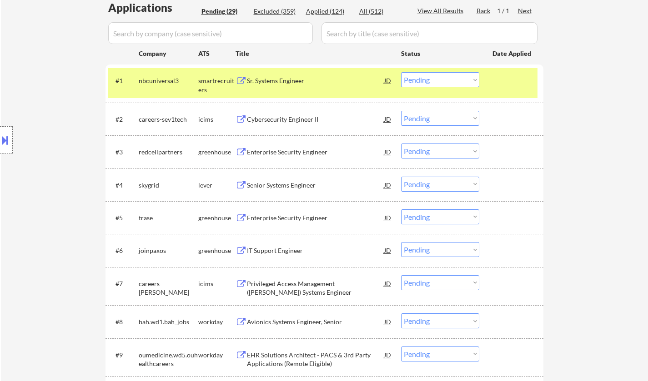
scroll to position [273, 0]
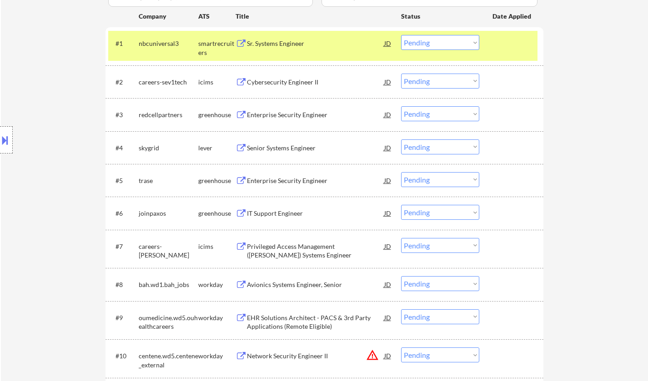
click at [430, 40] on select "Choose an option... Pending Applied Excluded (Questions) Excluded (Expired) Exc…" at bounding box center [440, 42] width 78 height 15
click at [401, 35] on select "Choose an option... Pending Applied Excluded (Questions) Excluded (Expired) Exc…" at bounding box center [440, 42] width 78 height 15
select select ""pending""
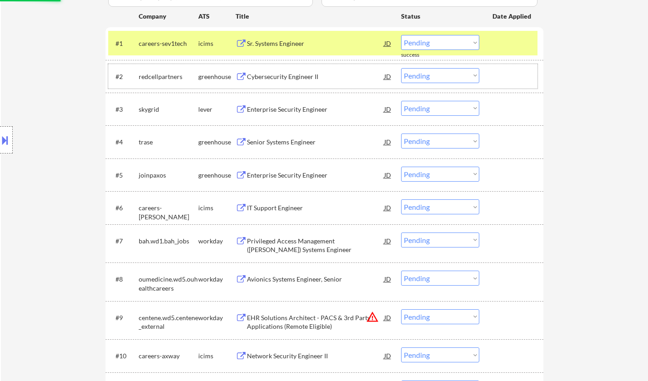
click at [431, 66] on div "#2 redcellpartners greenhouse Cybersecurity Engineer II JD Choose an option... …" at bounding box center [322, 76] width 429 height 25
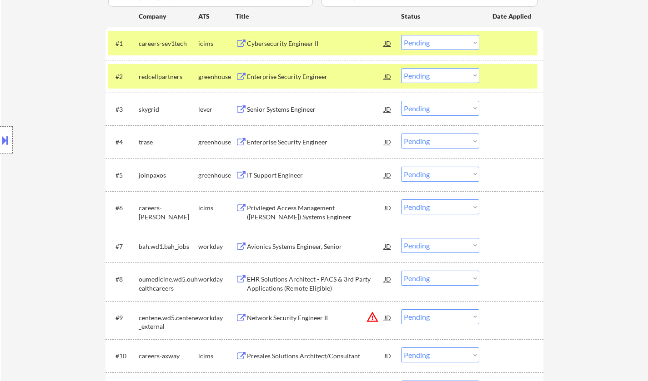
click at [443, 66] on div "#2 redcellpartners greenhouse Enterprise Security Engineer JD Choose an option.…" at bounding box center [322, 76] width 429 height 25
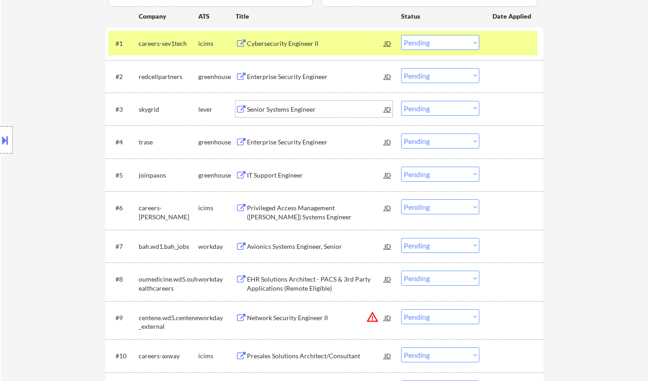
click at [280, 113] on div "Senior Systems Engineer" at bounding box center [315, 109] width 137 height 9
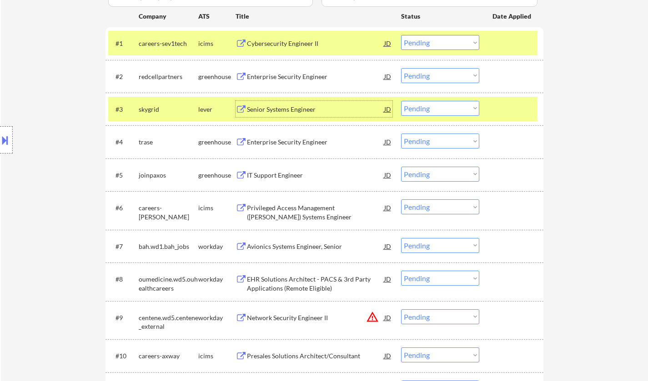
click at [444, 108] on select "Choose an option... Pending Applied Excluded (Questions) Excluded (Expired) Exc…" at bounding box center [440, 108] width 78 height 15
click at [401, 101] on select "Choose an option... Pending Applied Excluded (Questions) Excluded (Expired) Exc…" at bounding box center [440, 108] width 78 height 15
select select ""pending""
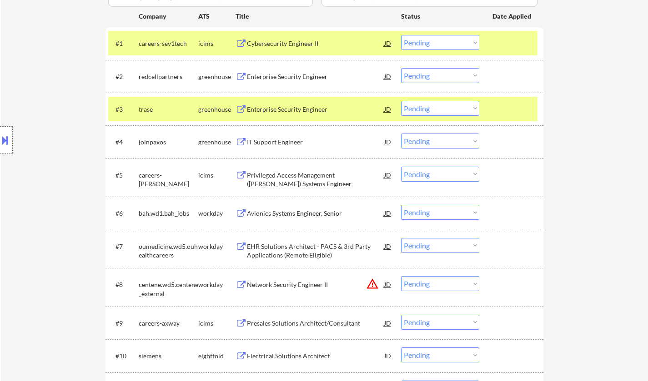
click at [283, 75] on div "Enterprise Security Engineer" at bounding box center [315, 76] width 137 height 9
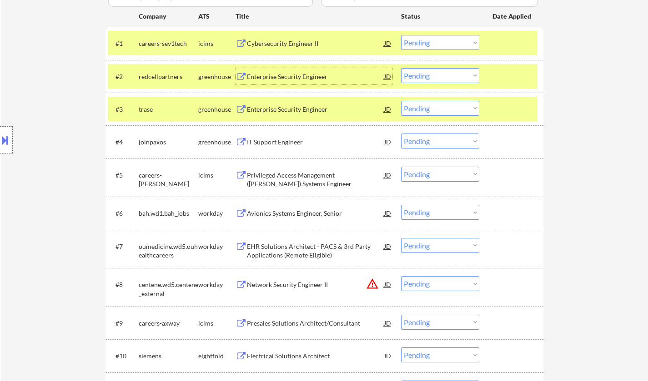
drag, startPoint x: 468, startPoint y: 74, endPoint x: 466, endPoint y: 78, distance: 4.7
click at [467, 74] on select "Choose an option... Pending Applied Excluded (Questions) Excluded (Expired) Exc…" at bounding box center [440, 75] width 78 height 15
click at [401, 68] on select "Choose an option... Pending Applied Excluded (Questions) Excluded (Expired) Exc…" at bounding box center [440, 75] width 78 height 15
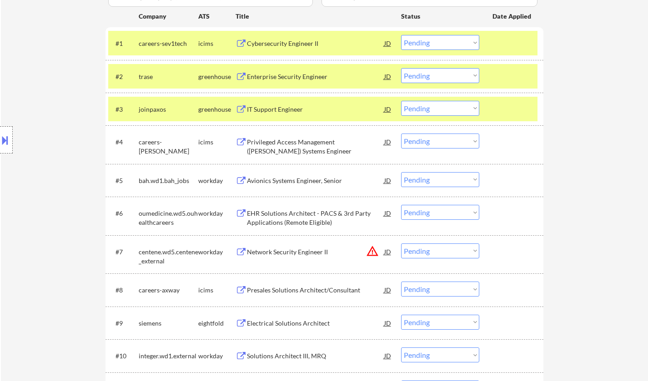
click at [281, 76] on div "Enterprise Security Engineer" at bounding box center [315, 76] width 137 height 9
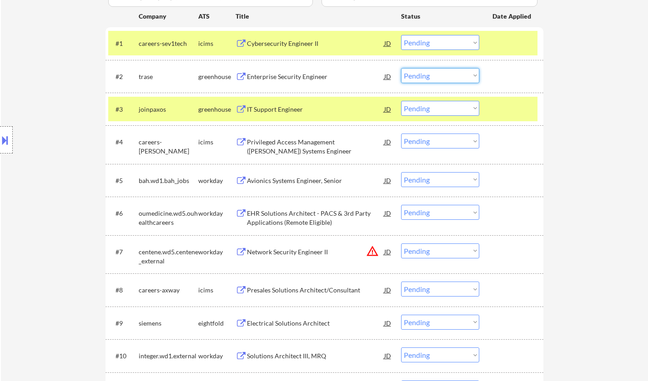
drag, startPoint x: 445, startPoint y: 75, endPoint x: 447, endPoint y: 81, distance: 6.8
click at [445, 75] on select "Choose an option... Pending Applied Excluded (Questions) Excluded (Expired) Exc…" at bounding box center [440, 75] width 78 height 15
click at [401, 68] on select "Choose an option... Pending Applied Excluded (Questions) Excluded (Expired) Exc…" at bounding box center [440, 75] width 78 height 15
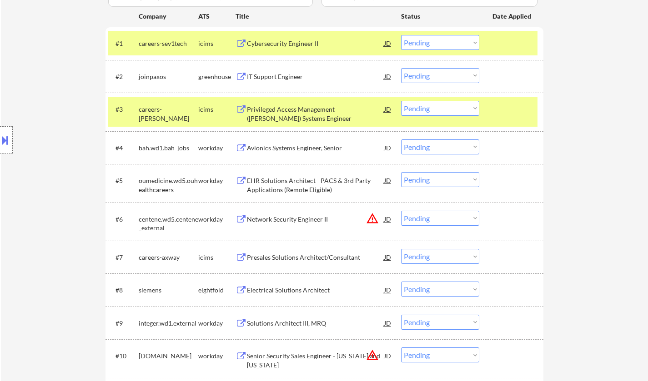
click at [282, 75] on div "IT Support Engineer" at bounding box center [315, 76] width 137 height 9
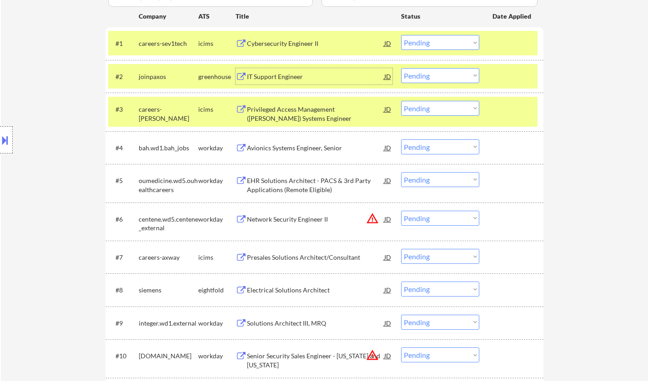
click at [384, 74] on div "JD" at bounding box center [387, 76] width 9 height 16
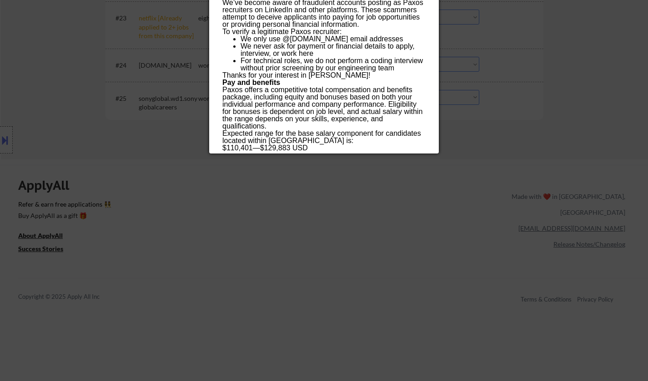
scroll to position [1137, 0]
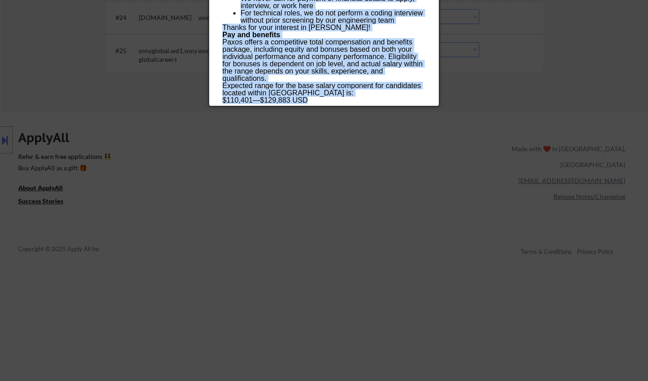
drag, startPoint x: 221, startPoint y: 37, endPoint x: 303, endPoint y: 62, distance: 85.9
copy div "LO Ipsumdo Sitametc adipiscin Elitse - Doeius Tempor IN Utlabore Etdol ✅: Magna…"
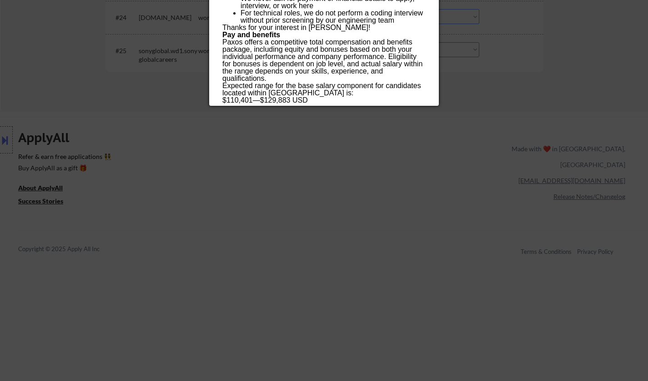
click at [381, 240] on div at bounding box center [324, 190] width 648 height 381
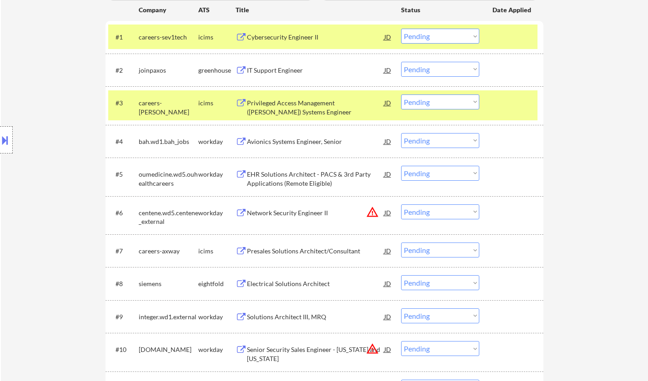
scroll to position [273, 0]
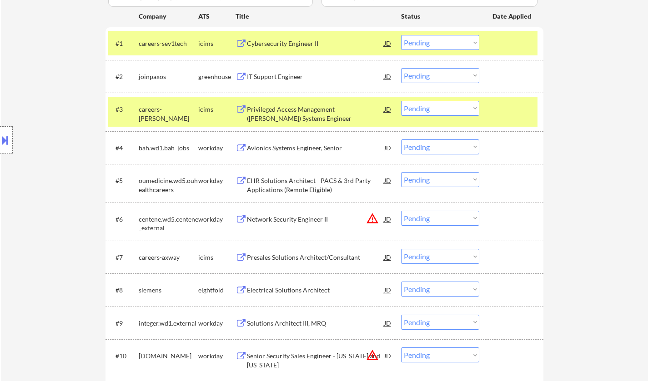
click at [457, 66] on div "#2 joinpaxos greenhouse IT Support Engineer JD Choose an option... Pending Appl…" at bounding box center [322, 76] width 429 height 25
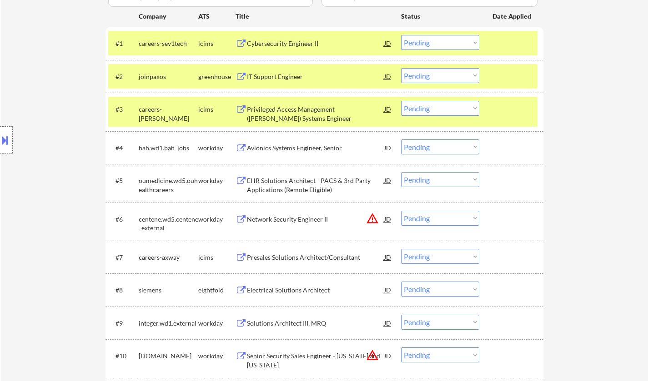
click at [452, 74] on select "Choose an option... Pending Applied Excluded (Questions) Excluded (Expired) Exc…" at bounding box center [440, 75] width 78 height 15
click at [401, 68] on select "Choose an option... Pending Applied Excluded (Questions) Excluded (Expired) Exc…" at bounding box center [440, 75] width 78 height 15
select select ""pending""
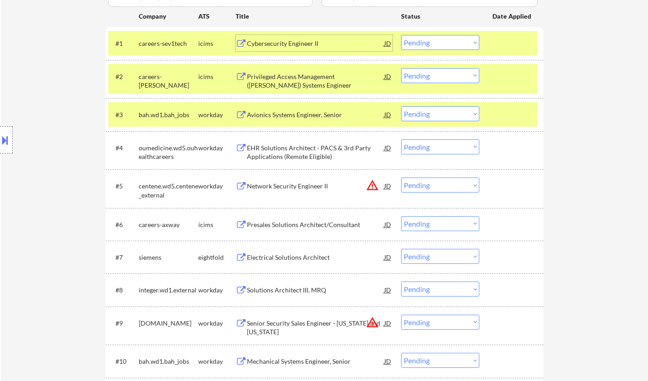
click at [287, 39] on div "Cybersecurity Engineer II" at bounding box center [315, 43] width 137 height 9
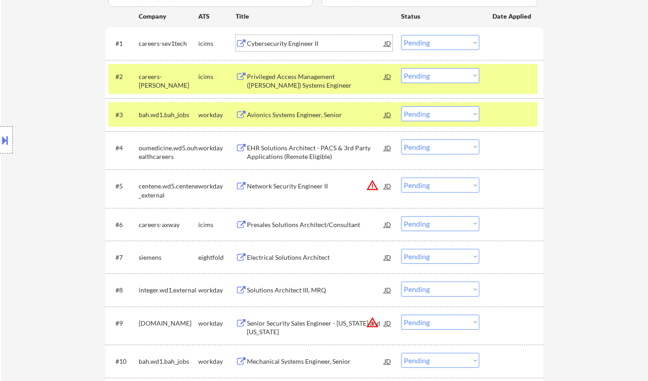
drag, startPoint x: 423, startPoint y: 39, endPoint x: 432, endPoint y: 45, distance: 11.0
click at [423, 39] on select "Choose an option... Pending Applied Excluded (Questions) Excluded (Expired) Exc…" at bounding box center [440, 42] width 78 height 15
click at [401, 35] on select "Choose an option... Pending Applied Excluded (Questions) Excluded (Expired) Exc…" at bounding box center [440, 42] width 78 height 15
select select ""pending""
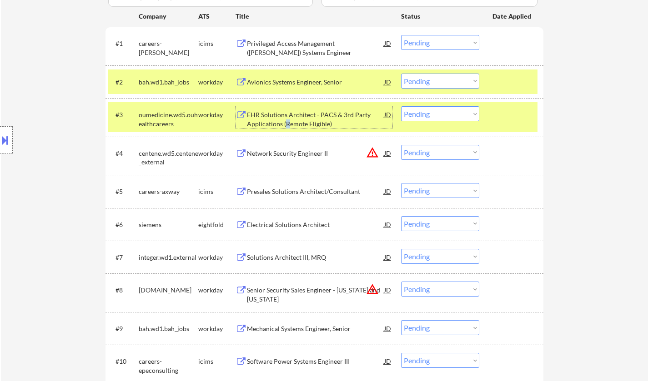
click at [290, 123] on div "EHR Solutions Architect - PACS & 3rd Party Applications (Remote Eligible)" at bounding box center [315, 119] width 137 height 18
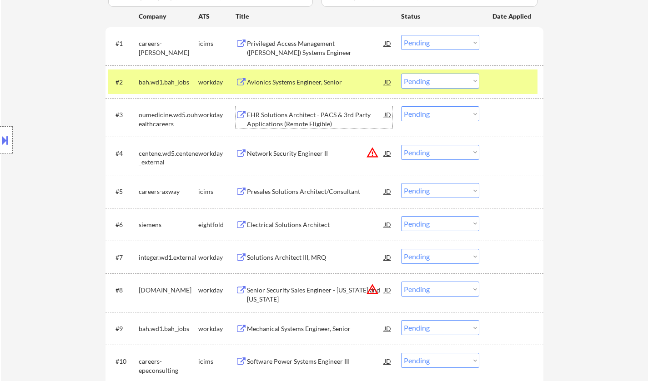
click at [279, 169] on div "#4 centene.wd5.centene_external workday Network Security Engineer II JD warning…" at bounding box center [322, 156] width 429 height 30
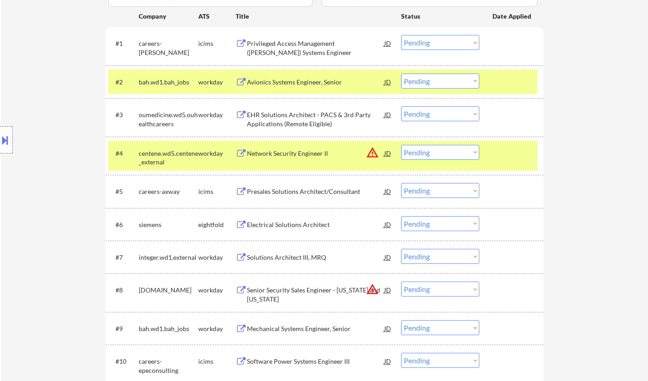
click at [302, 41] on div "Privileged Access Management ([PERSON_NAME]) Systems Engineer" at bounding box center [315, 48] width 137 height 18
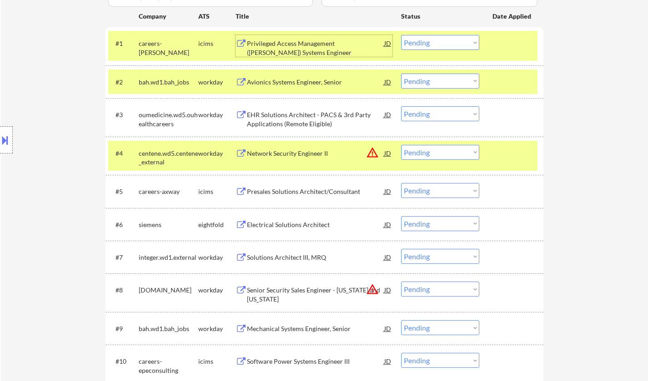
click at [445, 114] on select "Choose an option... Pending Applied Excluded (Questions) Excluded (Expired) Exc…" at bounding box center [440, 113] width 78 height 15
click at [401, 106] on select "Choose an option... Pending Applied Excluded (Questions) Excluded (Expired) Exc…" at bounding box center [440, 113] width 78 height 15
select select ""pending""
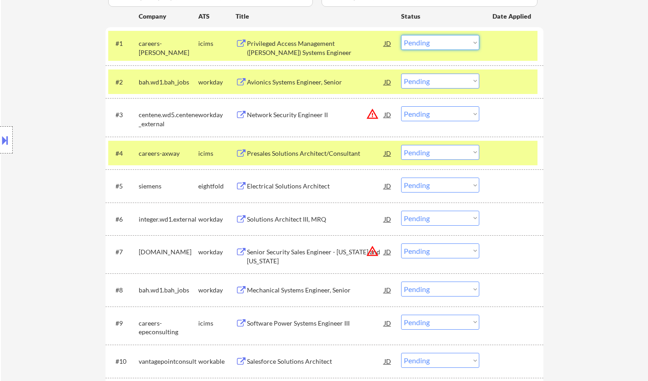
click at [435, 41] on select "Choose an option... Pending Applied Excluded (Questions) Excluded (Expired) Exc…" at bounding box center [440, 42] width 78 height 15
click at [401, 35] on select "Choose an option... Pending Applied Excluded (Questions) Excluded (Expired) Exc…" at bounding box center [440, 42] width 78 height 15
select select ""pending""
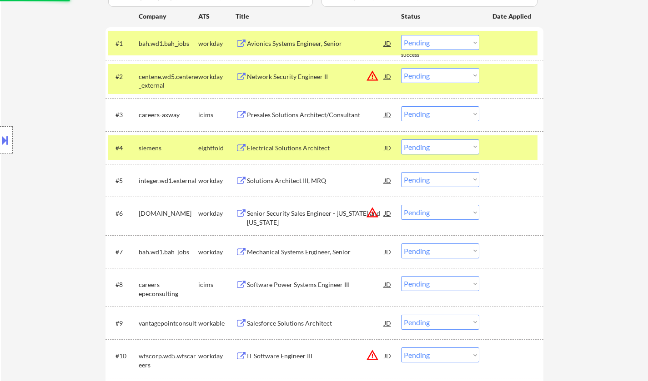
click at [443, 76] on select "Choose an option... Pending Applied Excluded (Questions) Excluded (Expired) Exc…" at bounding box center [440, 75] width 78 height 15
click at [401, 68] on select "Choose an option... Pending Applied Excluded (Questions) Excluded (Expired) Exc…" at bounding box center [440, 75] width 78 height 15
select select ""pending""
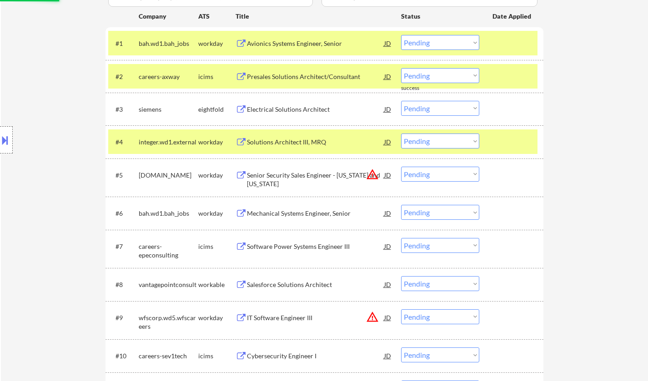
click at [299, 38] on div "Avionics Systems Engineer, Senior" at bounding box center [315, 43] width 137 height 16
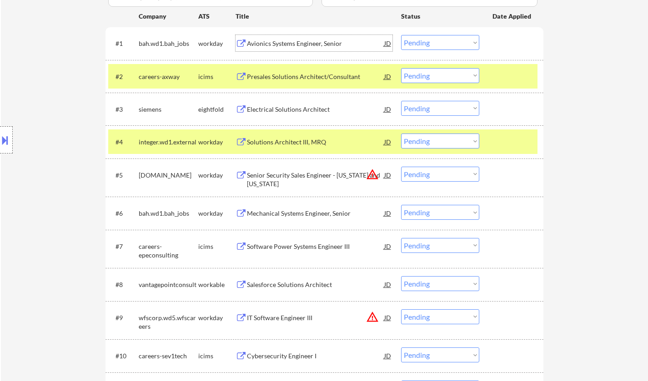
drag, startPoint x: 431, startPoint y: 41, endPoint x: 433, endPoint y: 48, distance: 7.6
click at [431, 41] on select "Choose an option... Pending Applied Excluded (Questions) Excluded (Expired) Exc…" at bounding box center [440, 42] width 78 height 15
click at [401, 35] on select "Choose an option... Pending Applied Excluded (Questions) Excluded (Expired) Exc…" at bounding box center [440, 42] width 78 height 15
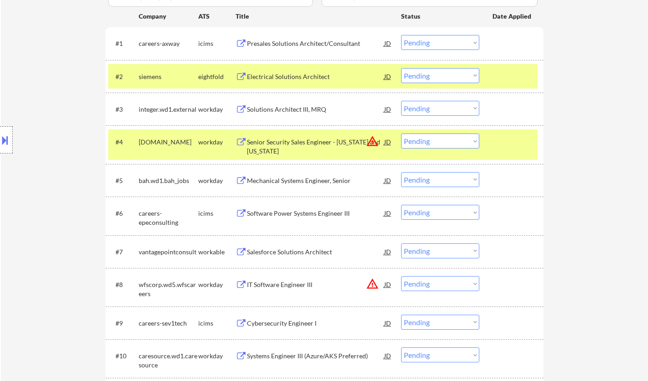
click at [282, 40] on div "Presales Solutions Architect/Consultant" at bounding box center [315, 43] width 137 height 9
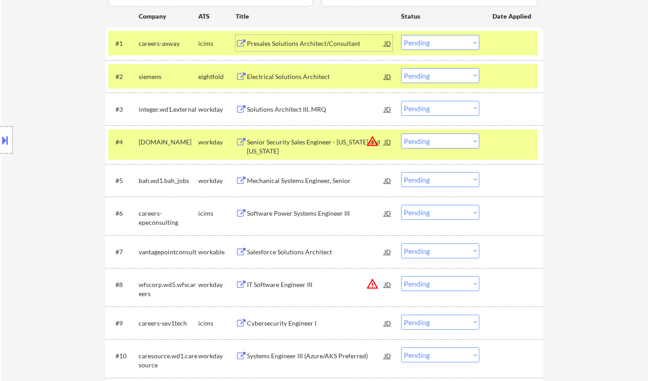
click at [438, 34] on div "#1 careers-axway icims Presales Solutions Architect/Consultant JD Choose an opt…" at bounding box center [322, 43] width 429 height 25
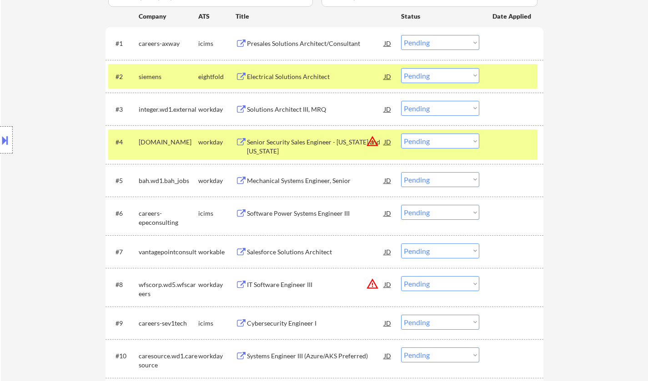
click at [447, 37] on select "Choose an option... Pending Applied Excluded (Questions) Excluded (Expired) Exc…" at bounding box center [440, 42] width 78 height 15
click at [401, 35] on select "Choose an option... Pending Applied Excluded (Questions) Excluded (Expired) Exc…" at bounding box center [440, 42] width 78 height 15
select select ""pending""
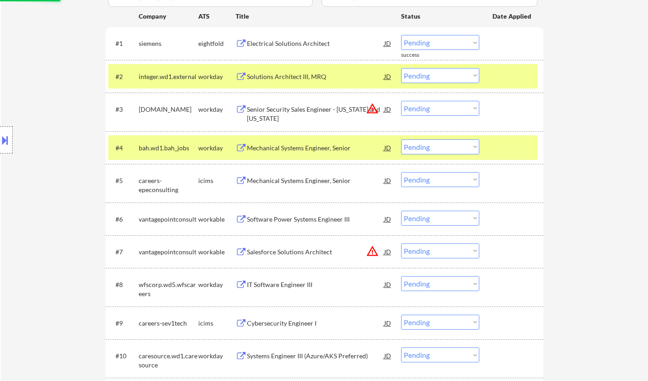
click at [277, 73] on div "Solutions Architect III, MRQ" at bounding box center [315, 76] width 137 height 9
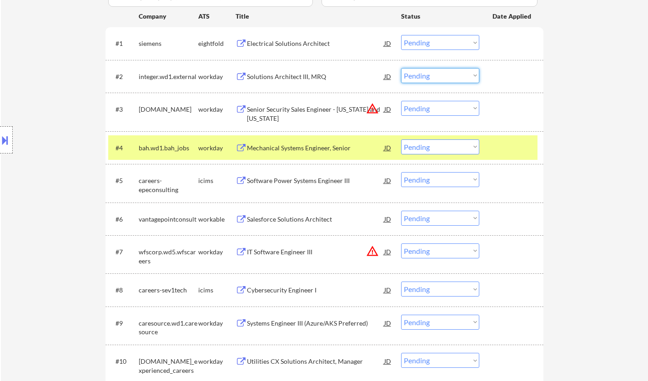
click at [461, 69] on select "Choose an option... Pending Applied Excluded (Questions) Excluded (Expired) Exc…" at bounding box center [440, 75] width 78 height 15
click at [401, 68] on select "Choose an option... Pending Applied Excluded (Questions) Excluded (Expired) Exc…" at bounding box center [440, 75] width 78 height 15
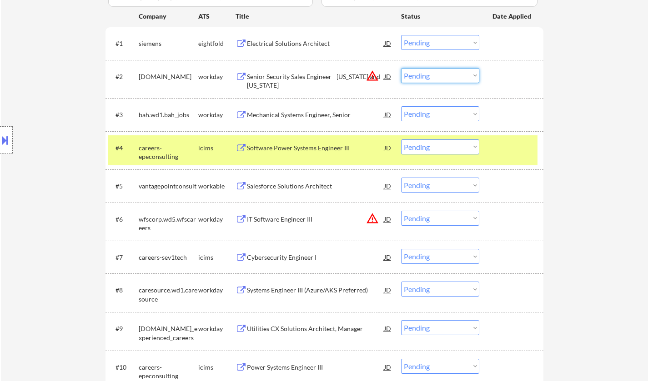
click at [429, 79] on select "Choose an option... Pending Applied Excluded (Questions) Excluded (Expired) Exc…" at bounding box center [440, 75] width 78 height 15
click at [401, 68] on select "Choose an option... Pending Applied Excluded (Questions) Excluded (Expired) Exc…" at bounding box center [440, 75] width 78 height 15
select select ""pending""
click at [294, 43] on div "Electrical Solutions Architect" at bounding box center [315, 43] width 137 height 9
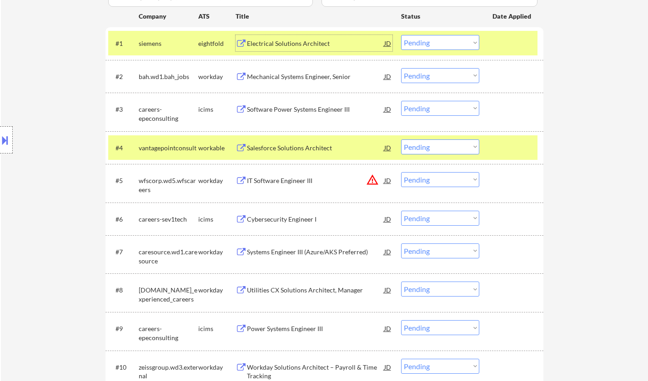
drag, startPoint x: 442, startPoint y: 43, endPoint x: 448, endPoint y: 47, distance: 6.9
click at [442, 43] on select "Choose an option... Pending Applied Excluded (Questions) Excluded (Expired) Exc…" at bounding box center [440, 42] width 78 height 15
click at [401, 35] on select "Choose an option... Pending Applied Excluded (Questions) Excluded (Expired) Exc…" at bounding box center [440, 42] width 78 height 15
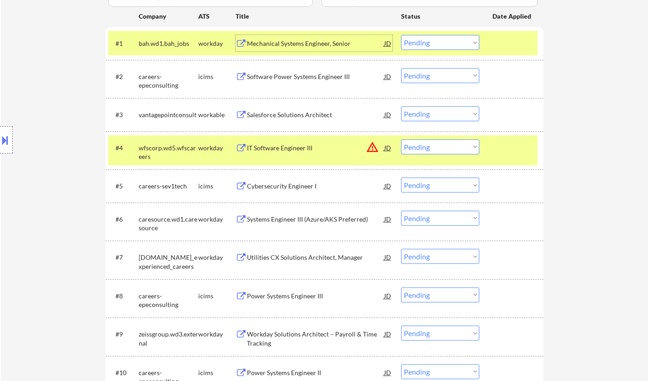
click at [274, 44] on div "Mechanical Systems Engineer, Senior" at bounding box center [315, 43] width 137 height 9
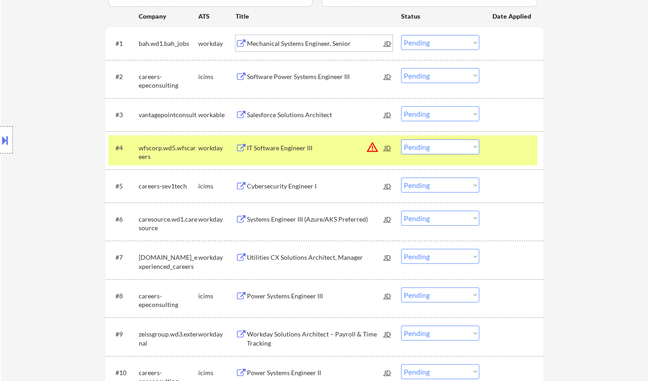
click at [436, 41] on select "Choose an option... Pending Applied Excluded (Questions) Excluded (Expired) Exc…" at bounding box center [440, 42] width 78 height 15
click at [401, 35] on select "Choose an option... Pending Applied Excluded (Questions) Excluded (Expired) Exc…" at bounding box center [440, 42] width 78 height 15
select select ""pending""
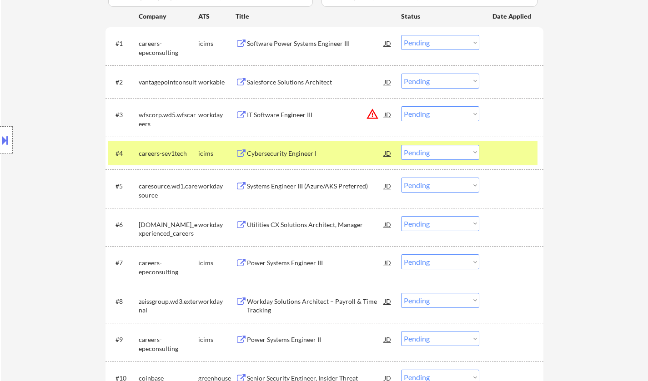
click at [304, 82] on div "Salesforce Solutions Architect" at bounding box center [315, 82] width 137 height 9
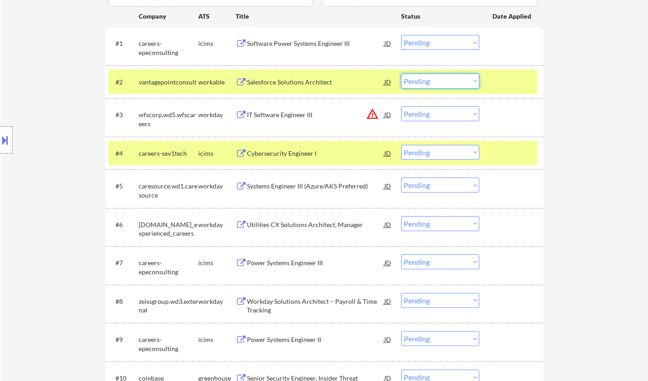
click at [424, 91] on div "#2 vantagepointconsult workable Salesforce Solutions Architect JD warning_amber…" at bounding box center [322, 82] width 429 height 25
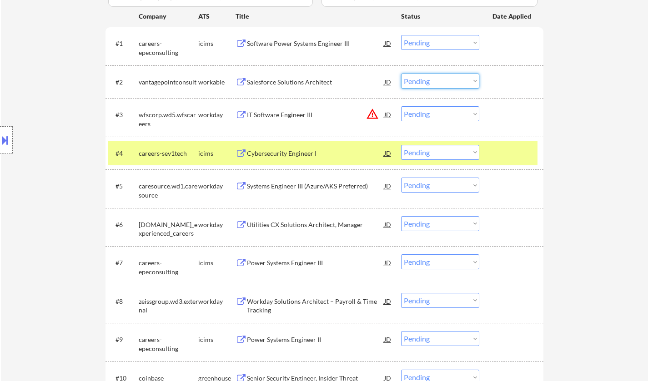
click at [425, 80] on select "Choose an option... Pending Applied Excluded (Questions) Excluded (Expired) Exc…" at bounding box center [440, 81] width 78 height 15
click at [448, 81] on select "Choose an option... Pending Applied Excluded (Questions) Excluded (Expired) Exc…" at bounding box center [440, 81] width 78 height 15
click at [401, 74] on select "Choose an option... Pending Applied Excluded (Questions) Excluded (Expired) Exc…" at bounding box center [440, 81] width 78 height 15
select select ""pending""
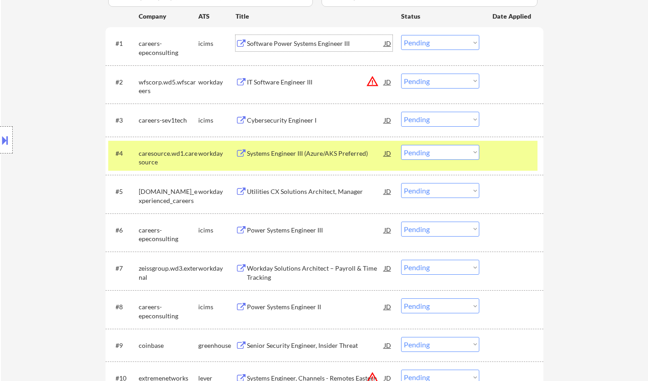
click at [275, 45] on div "Software Power Systems Engineer III" at bounding box center [315, 43] width 137 height 9
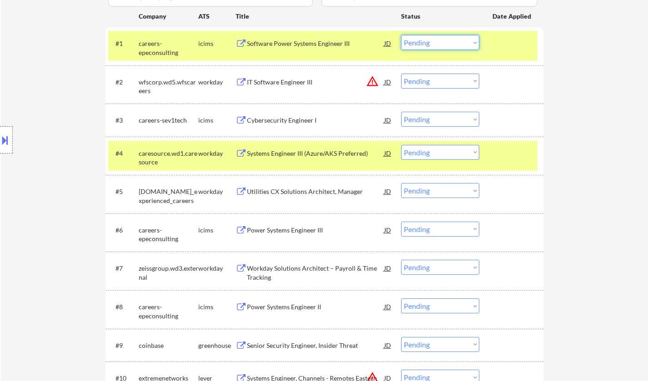
click at [416, 41] on select "Choose an option... Pending Applied Excluded (Questions) Excluded (Expired) Exc…" at bounding box center [440, 42] width 78 height 15
click at [401, 35] on select "Choose an option... Pending Applied Excluded (Questions) Excluded (Expired) Exc…" at bounding box center [440, 42] width 78 height 15
select select ""pending""
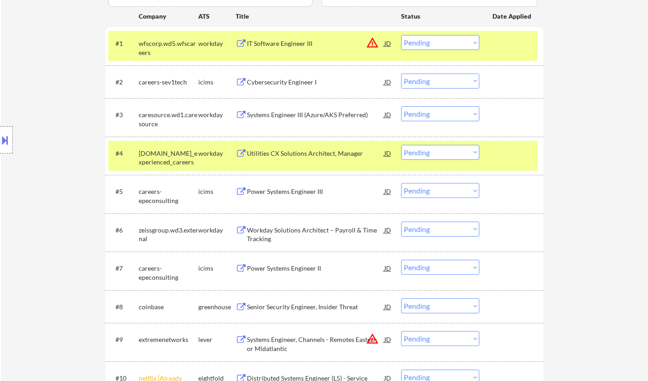
click at [279, 81] on div "Cybersecurity Engineer I" at bounding box center [315, 82] width 137 height 9
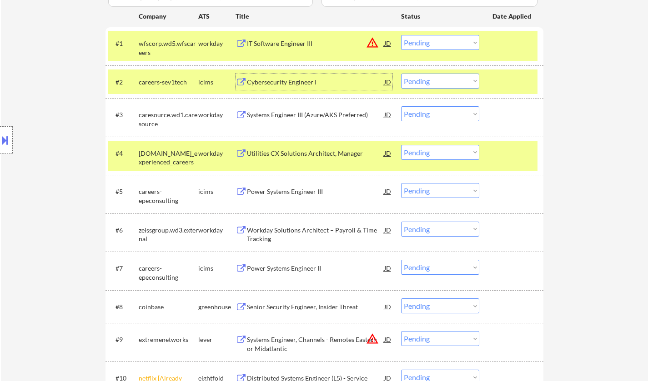
click at [450, 82] on select "Choose an option... Pending Applied Excluded (Questions) Excluded (Expired) Exc…" at bounding box center [440, 81] width 78 height 15
click at [401, 74] on select "Choose an option... Pending Applied Excluded (Questions) Excluded (Expired) Exc…" at bounding box center [440, 81] width 78 height 15
select select ""pending""
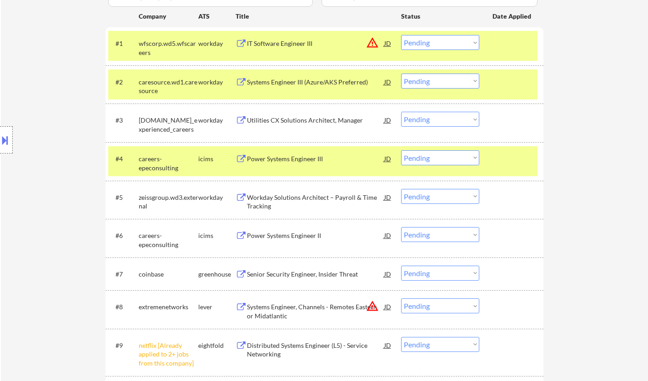
click at [301, 125] on div "Utilities CX Solutions Architect, Manager" at bounding box center [315, 120] width 137 height 16
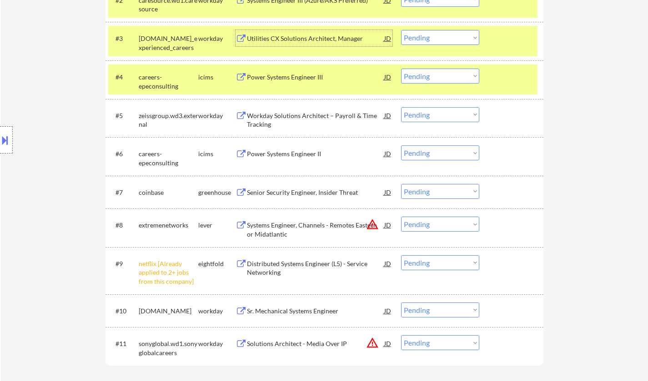
scroll to position [409, 0]
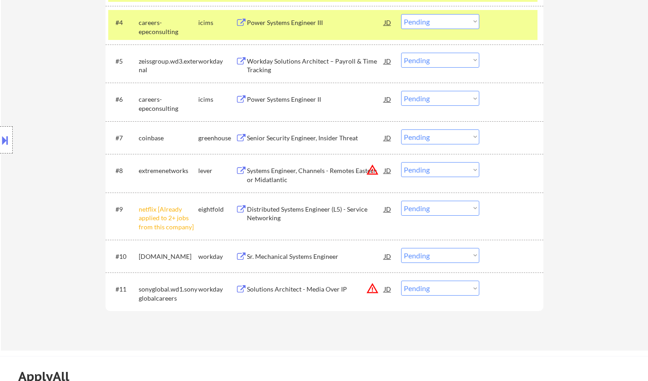
click at [465, 203] on select "Choose an option... Pending Applied Excluded (Questions) Excluded (Expired) Exc…" at bounding box center [440, 208] width 78 height 15
click at [401, 201] on select "Choose an option... Pending Applied Excluded (Questions) Excluded (Expired) Exc…" at bounding box center [440, 208] width 78 height 15
select select ""pending""
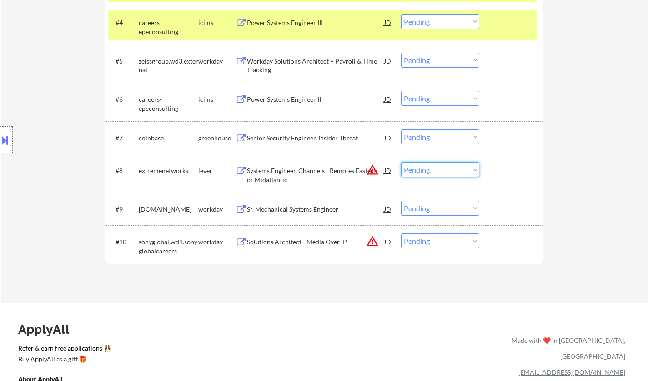
drag, startPoint x: 438, startPoint y: 169, endPoint x: 443, endPoint y: 176, distance: 8.5
click at [438, 169] on select "Choose an option... Pending Applied Excluded (Questions) Excluded (Expired) Exc…" at bounding box center [440, 169] width 78 height 15
click at [401, 162] on select "Choose an option... Pending Applied Excluded (Questions) Excluded (Expired) Exc…" at bounding box center [440, 169] width 78 height 15
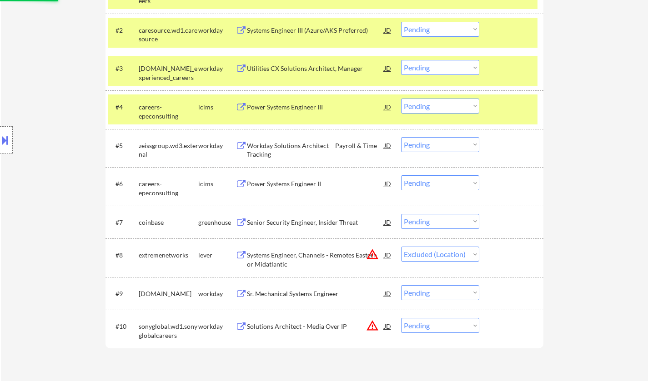
scroll to position [273, 0]
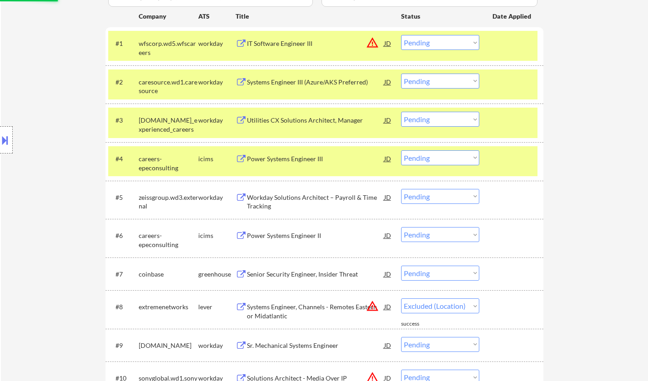
select select ""pending""
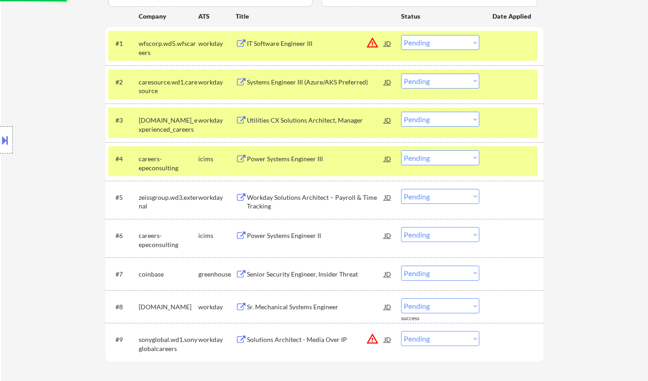
click at [321, 80] on div "Systems Engineer III (Azure/AKS Preferred)" at bounding box center [315, 82] width 137 height 9
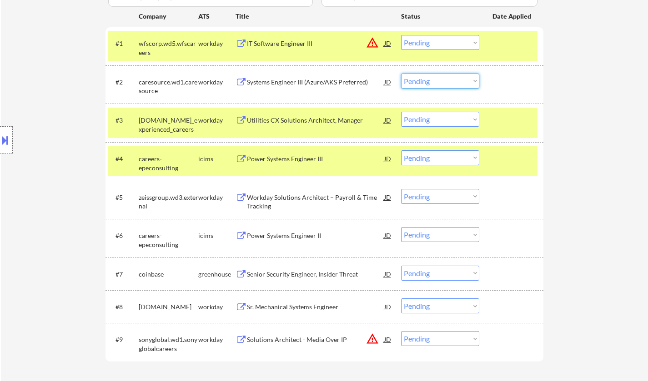
click at [426, 86] on select "Choose an option... Pending Applied Excluded (Questions) Excluded (Expired) Exc…" at bounding box center [440, 81] width 78 height 15
click at [401, 74] on select "Choose an option... Pending Applied Excluded (Questions) Excluded (Expired) Exc…" at bounding box center [440, 81] width 78 height 15
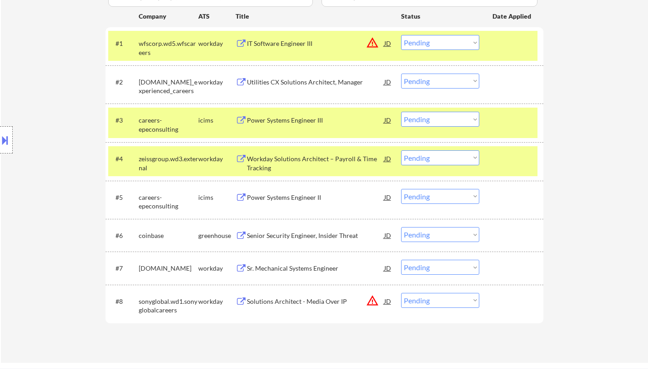
click at [429, 83] on select "Choose an option... Pending Applied Excluded (Questions) Excluded (Expired) Exc…" at bounding box center [440, 81] width 78 height 15
click at [401, 74] on select "Choose an option... Pending Applied Excluded (Questions) Excluded (Expired) Exc…" at bounding box center [440, 81] width 78 height 15
select select ""pending""
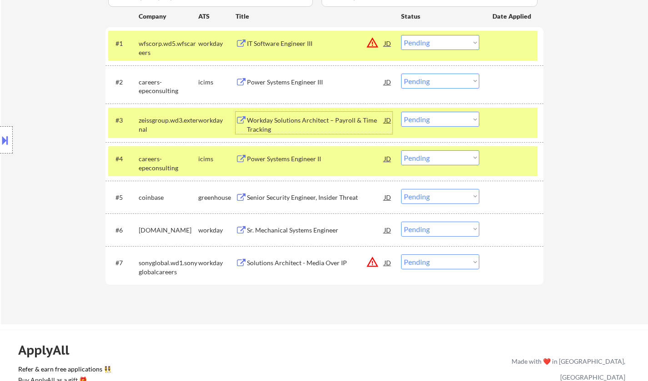
click at [324, 124] on div "Workday Solutions Architect – Payroll & Time Tracking" at bounding box center [315, 125] width 137 height 18
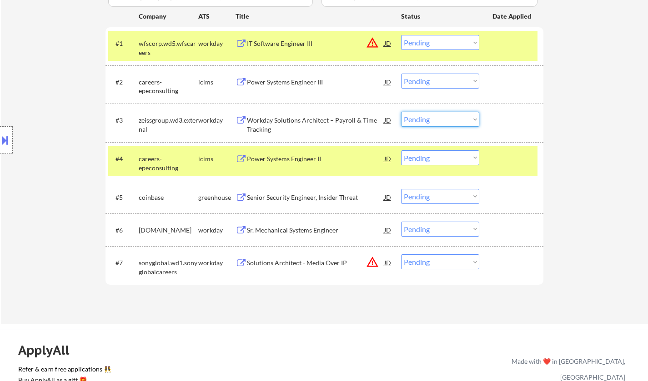
drag, startPoint x: 448, startPoint y: 119, endPoint x: 451, endPoint y: 126, distance: 7.3
click at [448, 119] on select "Choose an option... Pending Applied Excluded (Questions) Excluded (Expired) Exc…" at bounding box center [440, 119] width 78 height 15
click at [401, 112] on select "Choose an option... Pending Applied Excluded (Questions) Excluded (Expired) Exc…" at bounding box center [440, 119] width 78 height 15
select select ""pending""
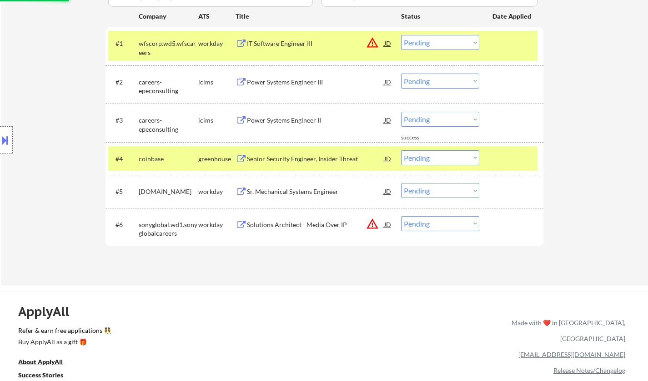
drag, startPoint x: 432, startPoint y: 226, endPoint x: 442, endPoint y: 229, distance: 10.5
click at [434, 226] on select "Choose an option... Pending Applied Excluded (Questions) Excluded (Expired) Exc…" at bounding box center [440, 223] width 78 height 15
select select ""excluded__location_""
click at [401, 216] on select "Choose an option... Pending Applied Excluded (Questions) Excluded (Expired) Exc…" at bounding box center [440, 223] width 78 height 15
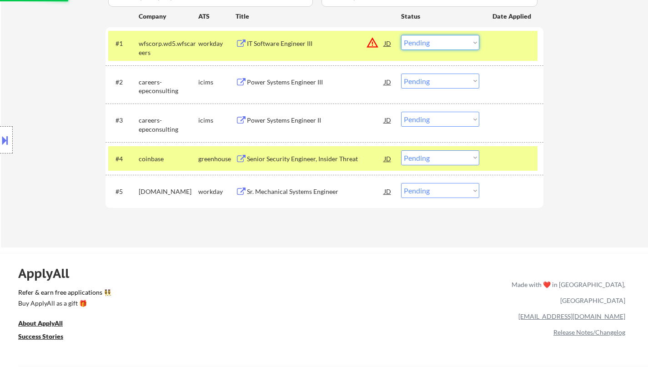
drag, startPoint x: 441, startPoint y: 39, endPoint x: 451, endPoint y: 48, distance: 12.9
click at [442, 41] on select "Choose an option... Pending Applied Excluded (Questions) Excluded (Expired) Exc…" at bounding box center [440, 42] width 78 height 15
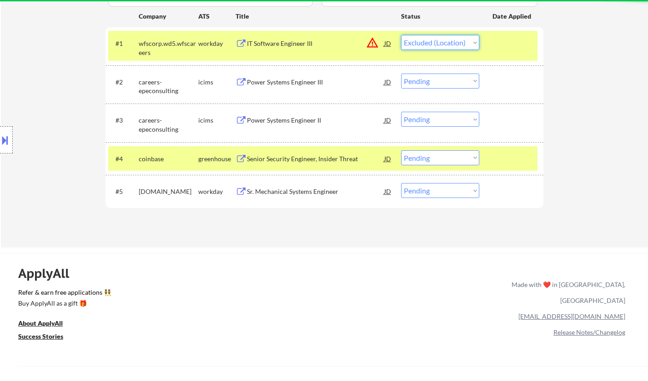
click at [401, 35] on select "Choose an option... Pending Applied Excluded (Questions) Excluded (Expired) Exc…" at bounding box center [440, 42] width 78 height 15
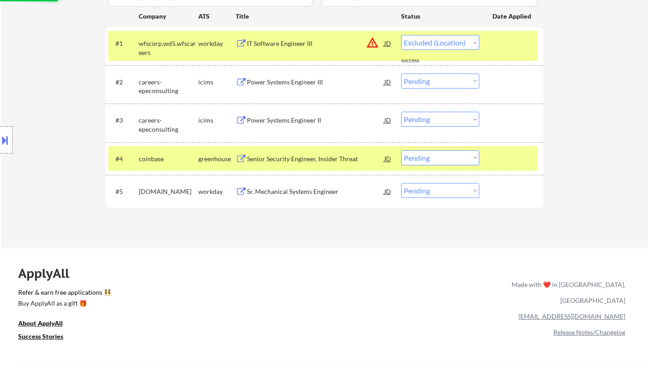
select select ""pending""
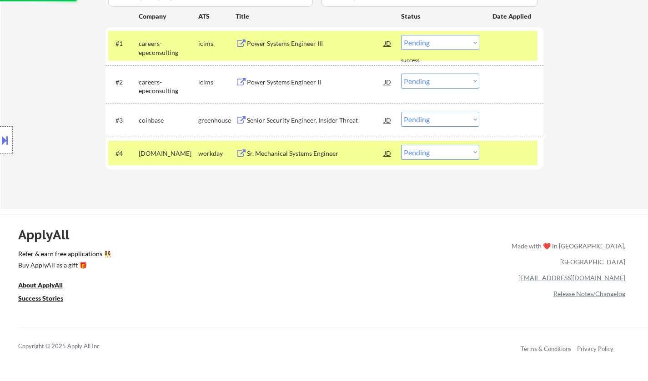
click at [331, 121] on div "Senior Security Engineer, Insider Threat" at bounding box center [315, 120] width 137 height 9
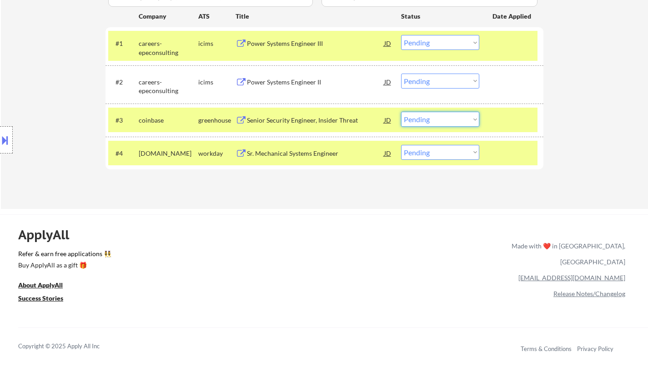
drag, startPoint x: 431, startPoint y: 119, endPoint x: 446, endPoint y: 126, distance: 16.5
click at [433, 120] on select "Choose an option... Pending Applied Excluded (Questions) Excluded (Expired) Exc…" at bounding box center [440, 119] width 78 height 15
click at [401, 112] on select "Choose an option... Pending Applied Excluded (Questions) Excluded (Expired) Exc…" at bounding box center [440, 119] width 78 height 15
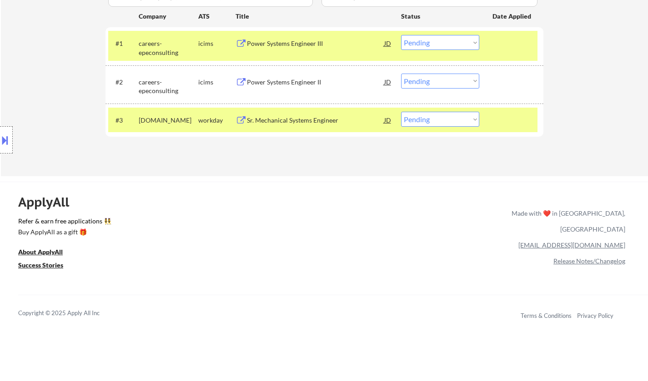
click at [292, 123] on div "Sr. Mechanical Systems Engineer" at bounding box center [315, 120] width 137 height 9
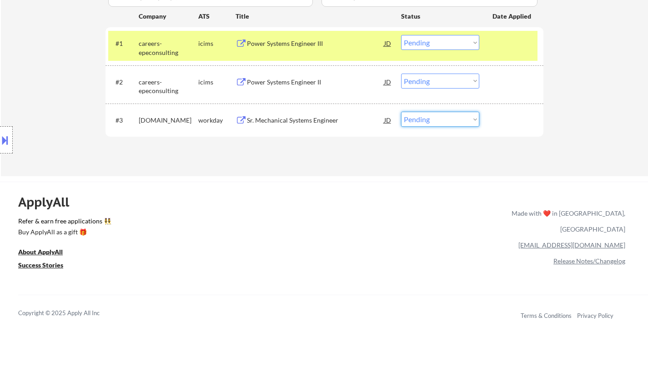
click at [431, 122] on select "Choose an option... Pending Applied Excluded (Questions) Excluded (Expired) Exc…" at bounding box center [440, 119] width 78 height 15
select select ""excluded__salary_""
click at [401, 112] on select "Choose an option... Pending Applied Excluded (Questions) Excluded (Expired) Exc…" at bounding box center [440, 119] width 78 height 15
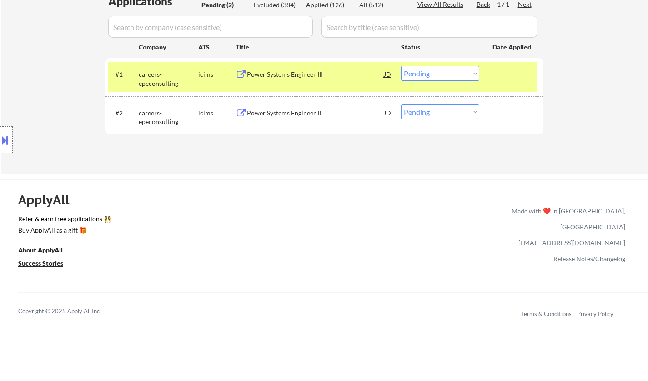
scroll to position [227, 0]
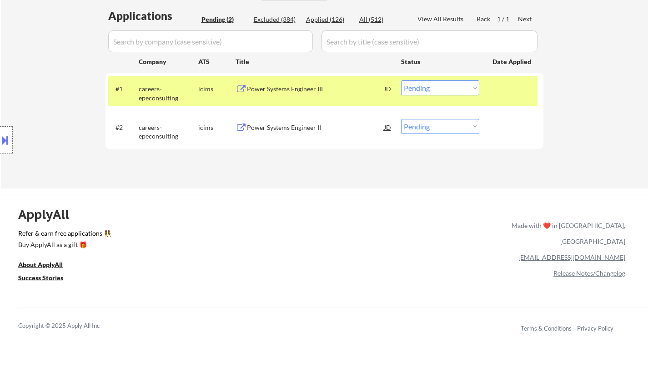
drag, startPoint x: 468, startPoint y: 90, endPoint x: 470, endPoint y: 94, distance: 4.7
click at [468, 90] on select "Choose an option... Pending Applied Excluded (Questions) Excluded (Expired) Exc…" at bounding box center [440, 87] width 78 height 15
click at [401, 80] on select "Choose an option... Pending Applied Excluded (Questions) Excluded (Expired) Exc…" at bounding box center [440, 87] width 78 height 15
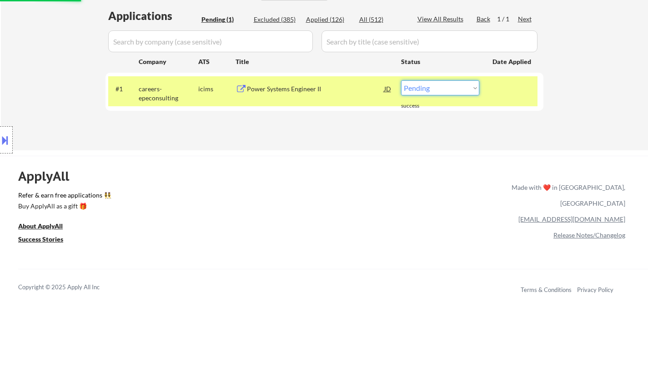
drag, startPoint x: 453, startPoint y: 85, endPoint x: 456, endPoint y: 93, distance: 8.4
click at [453, 85] on select "Choose an option... Pending Applied Excluded (Questions) Excluded (Expired) Exc…" at bounding box center [440, 87] width 78 height 15
select select ""excluded__bad_match_""
click at [401, 80] on select "Choose an option... Pending Applied Excluded (Questions) Excluded (Expired) Exc…" at bounding box center [440, 87] width 78 height 15
